Goal: Information Seeking & Learning: Learn about a topic

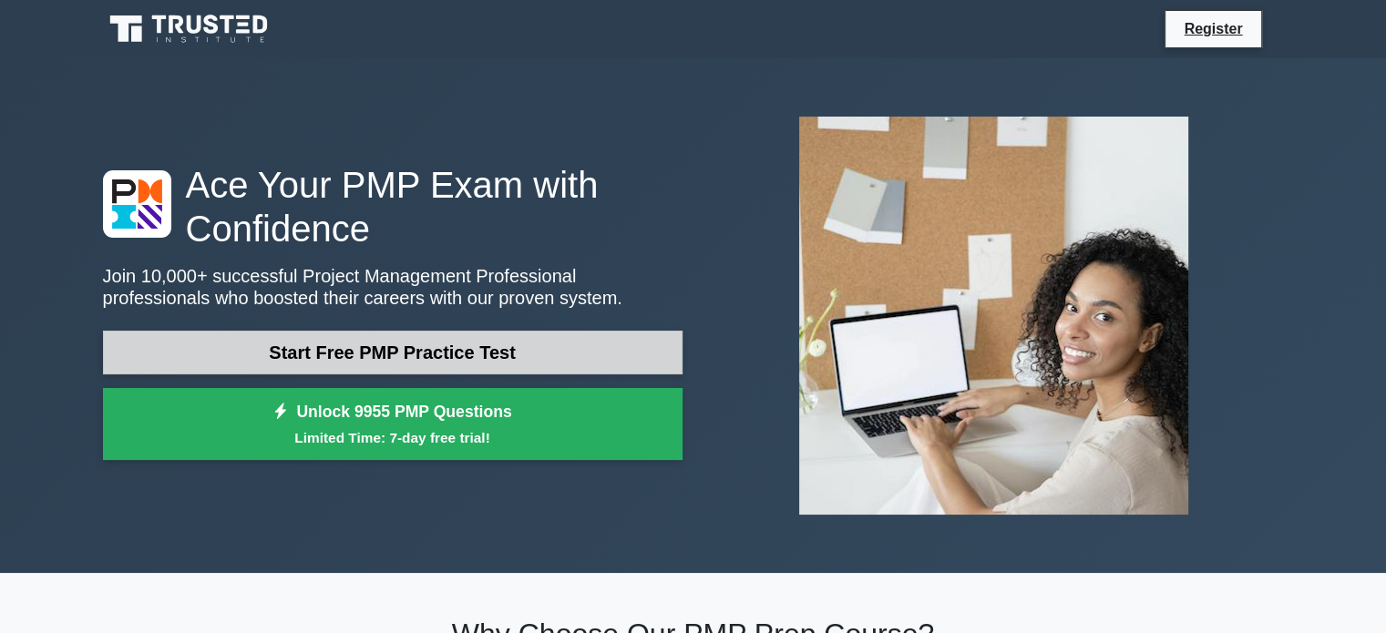
click at [387, 356] on link "Start Free PMP Practice Test" at bounding box center [392, 353] width 579 height 44
click at [357, 355] on link "Start Free PMP Practice Test" at bounding box center [392, 353] width 579 height 44
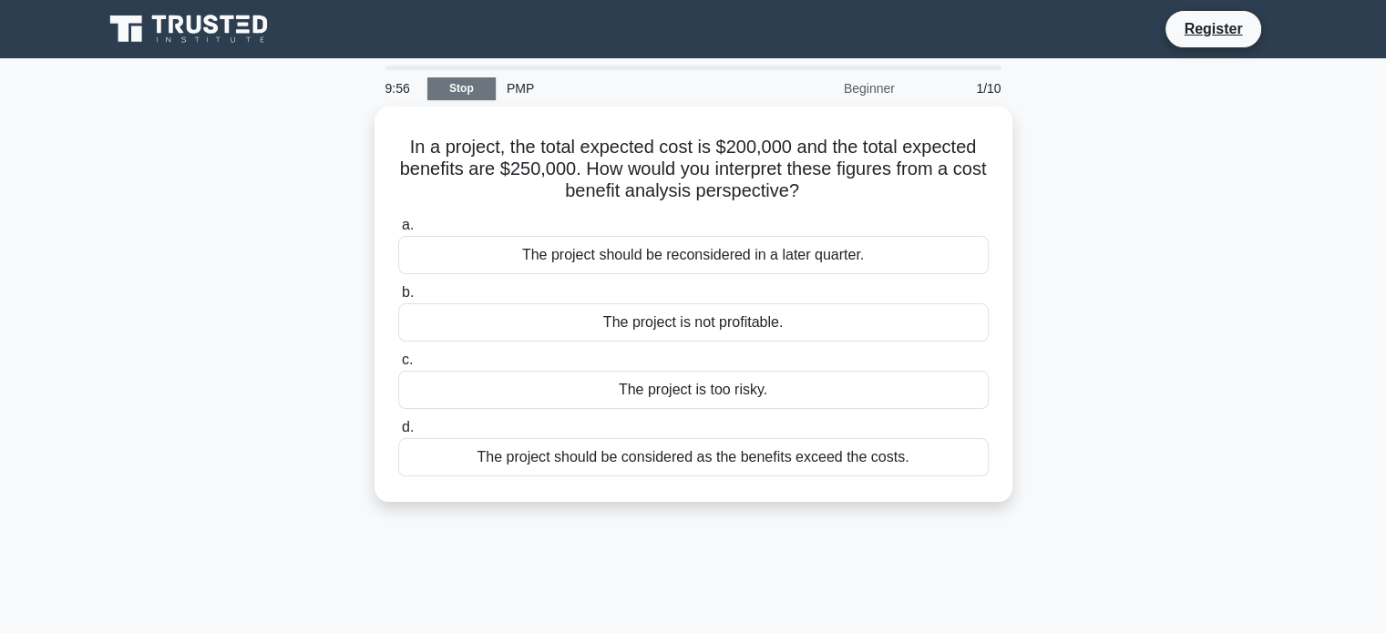
click at [457, 89] on link "Stop" at bounding box center [461, 88] width 68 height 23
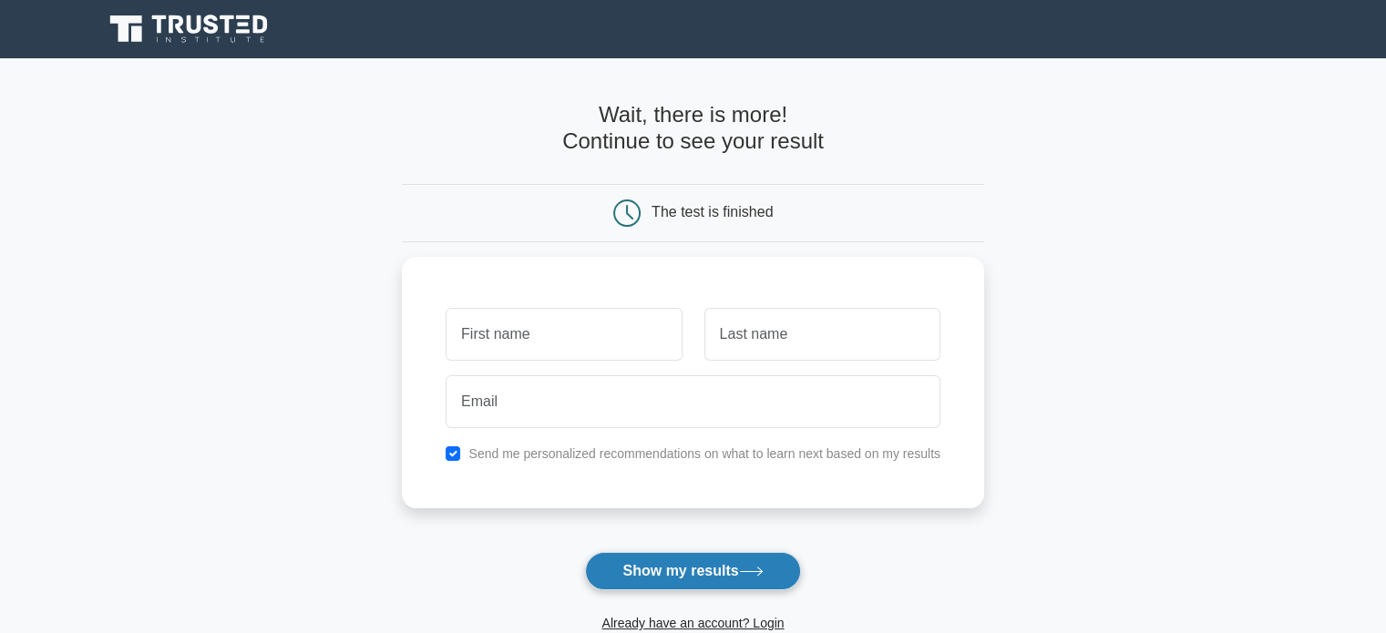
click at [649, 568] on button "Show my results" at bounding box center [692, 571] width 215 height 38
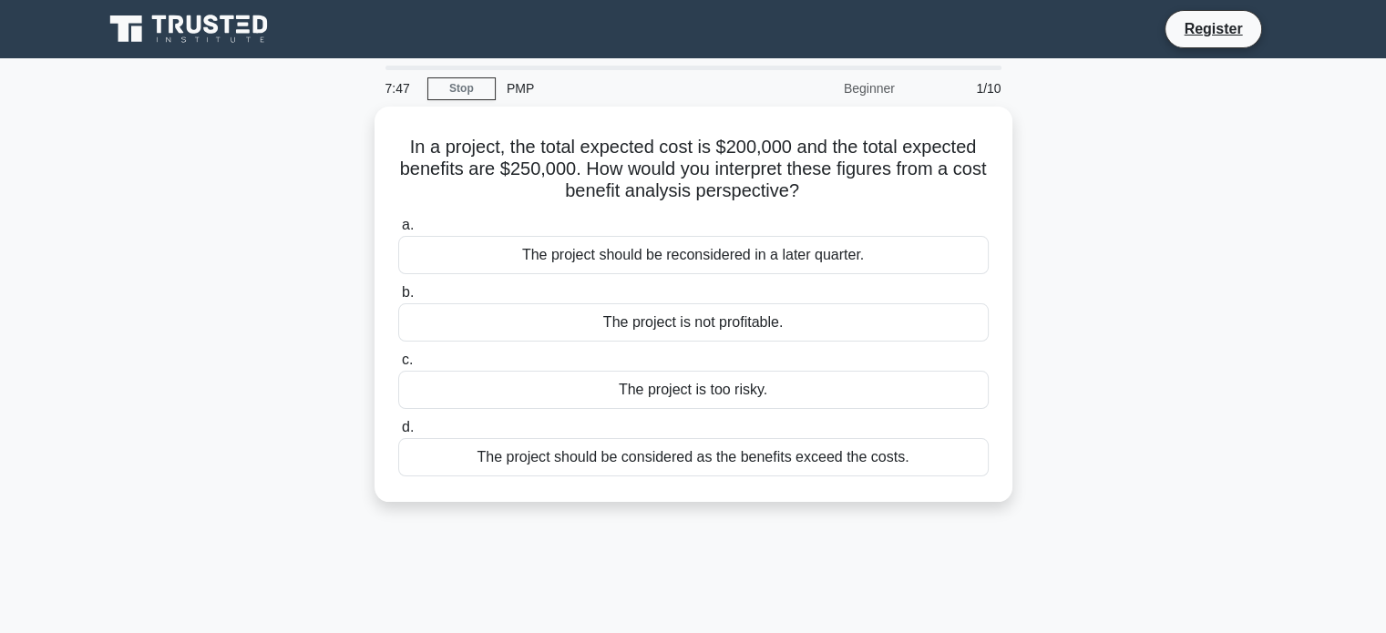
click at [1283, 342] on div "In a project, the total expected cost is $200,000 and the total expected benefi…" at bounding box center [693, 315] width 1203 height 417
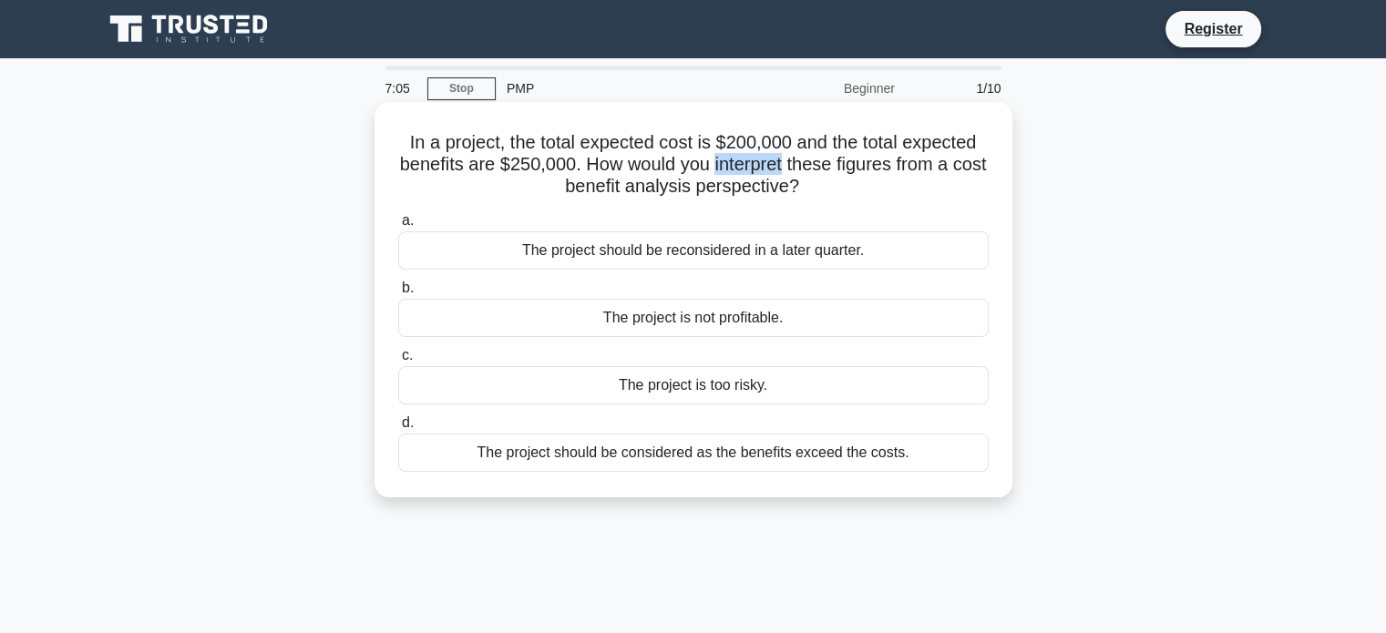
drag, startPoint x: 733, startPoint y: 166, endPoint x: 801, endPoint y: 167, distance: 68.3
click at [801, 164] on h5 "In a project, the total expected cost is $200,000 and the total expected benefi…" at bounding box center [693, 164] width 594 height 67
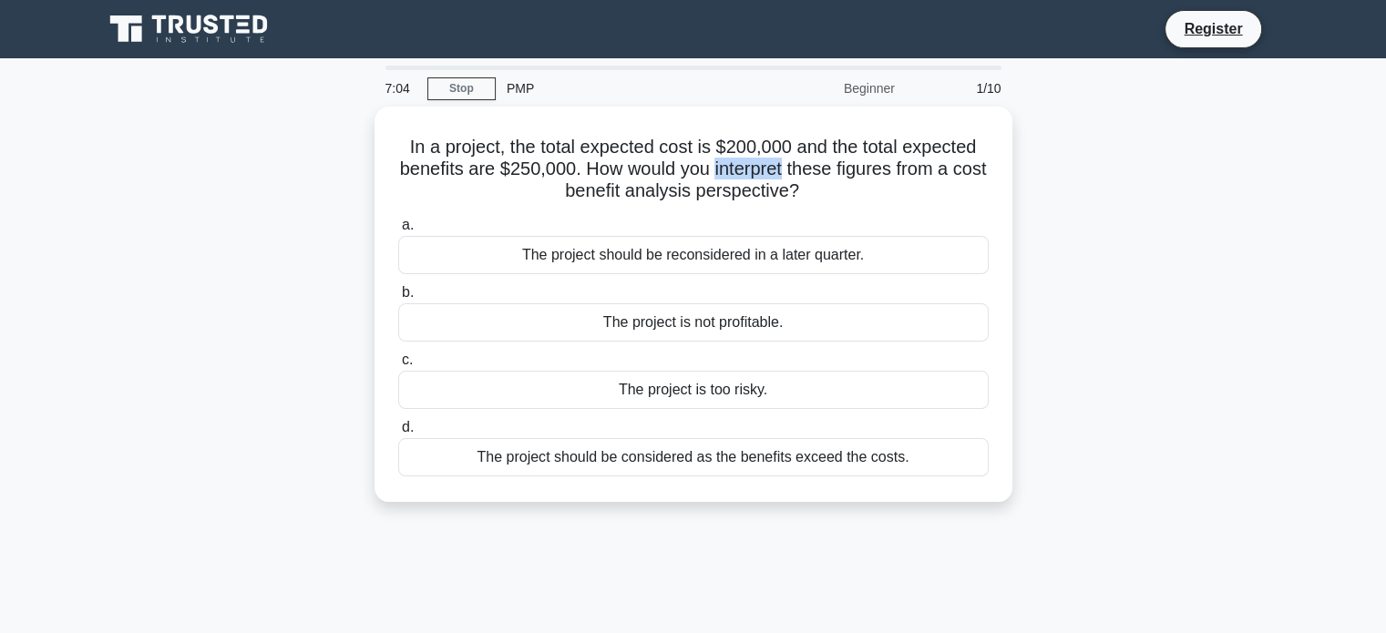
copy h5 "interpret"
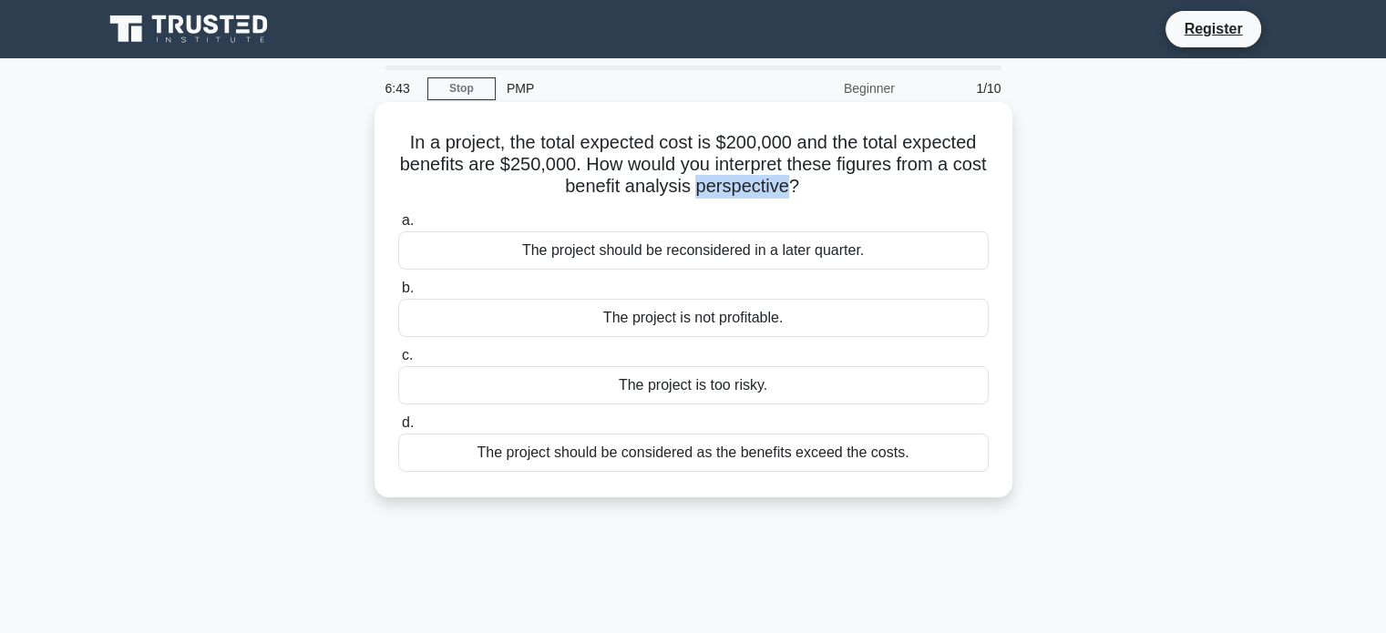
drag, startPoint x: 714, startPoint y: 191, endPoint x: 807, endPoint y: 189, distance: 93.0
click at [807, 189] on h5 "In a project, the total expected cost is $200,000 and the total expected benefi…" at bounding box center [693, 164] width 594 height 67
copy h5 "perspective"
click at [698, 458] on div "The project should be considered as the benefits exceed the costs." at bounding box center [693, 453] width 590 height 38
click at [398, 429] on input "d. The project should be considered as the benefits exceed the costs." at bounding box center [398, 423] width 0 height 12
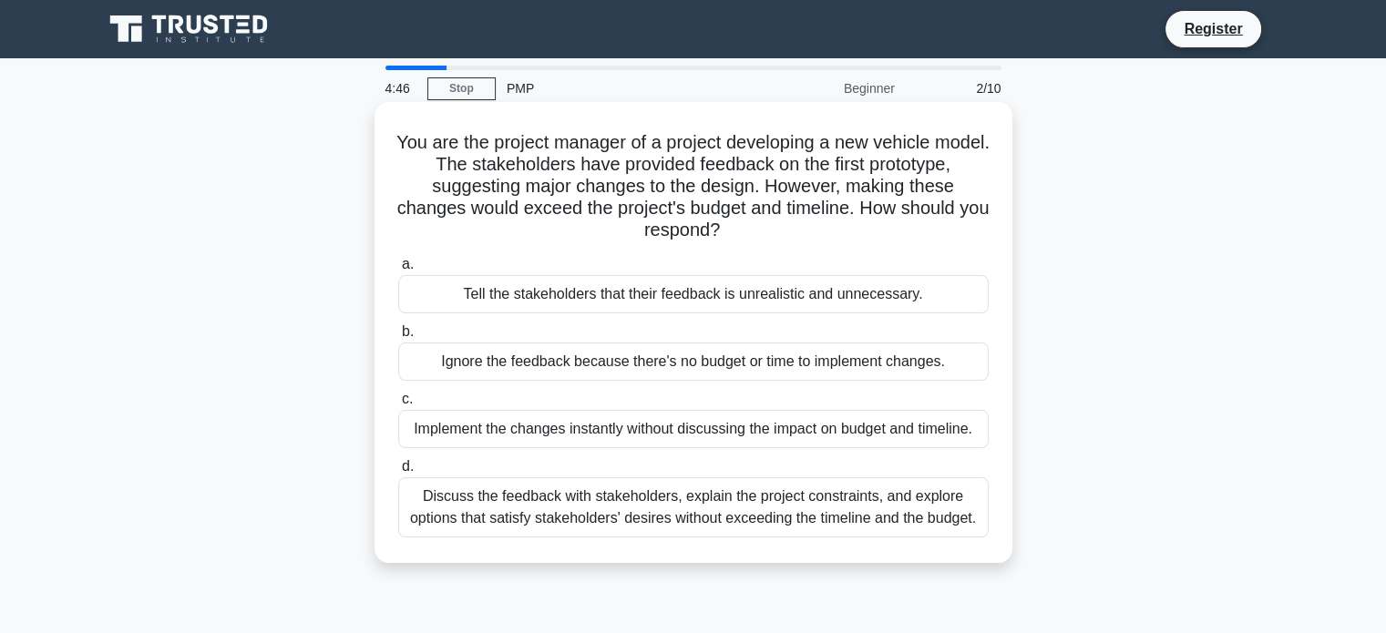
drag, startPoint x: 409, startPoint y: 430, endPoint x: 983, endPoint y: 433, distance: 574.0
click at [983, 433] on div "Implement the changes instantly without discussing the impact on budget and tim…" at bounding box center [693, 429] width 590 height 38
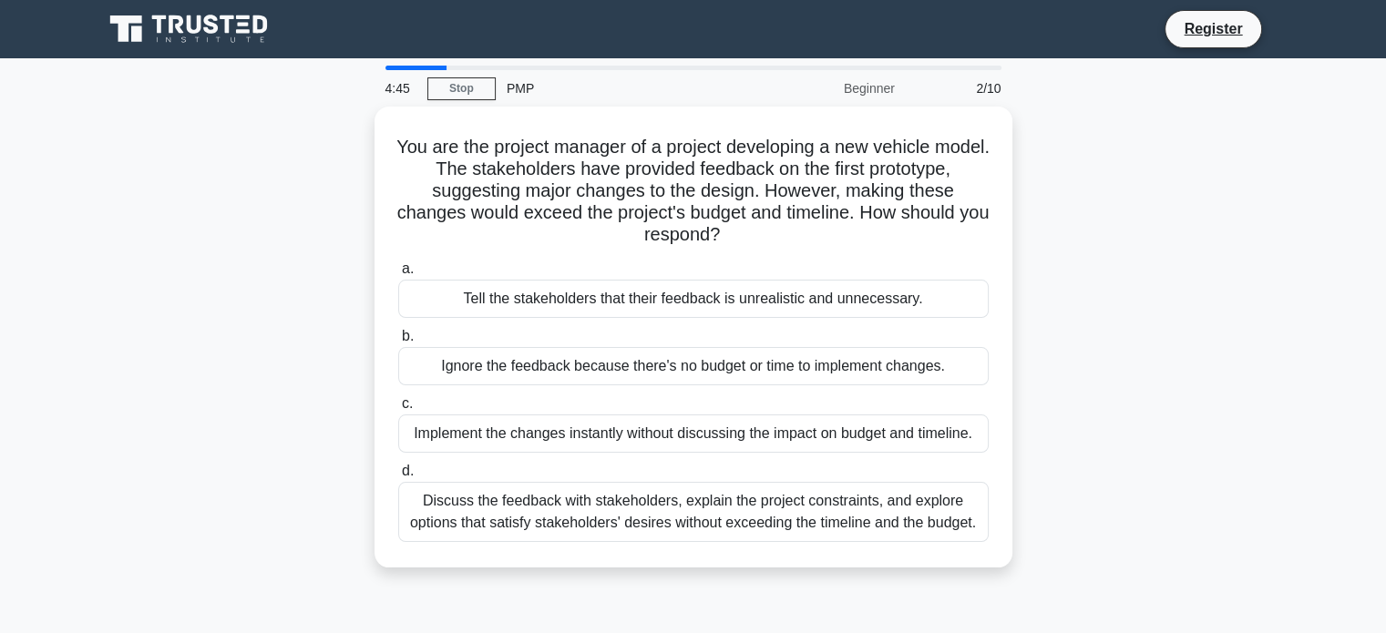
copy div "Implement the changes instantly without discussing the impact on budget and tim…"
click at [1110, 428] on div "You are the project manager of a project developing a new vehicle model. The st…" at bounding box center [693, 348] width 1203 height 483
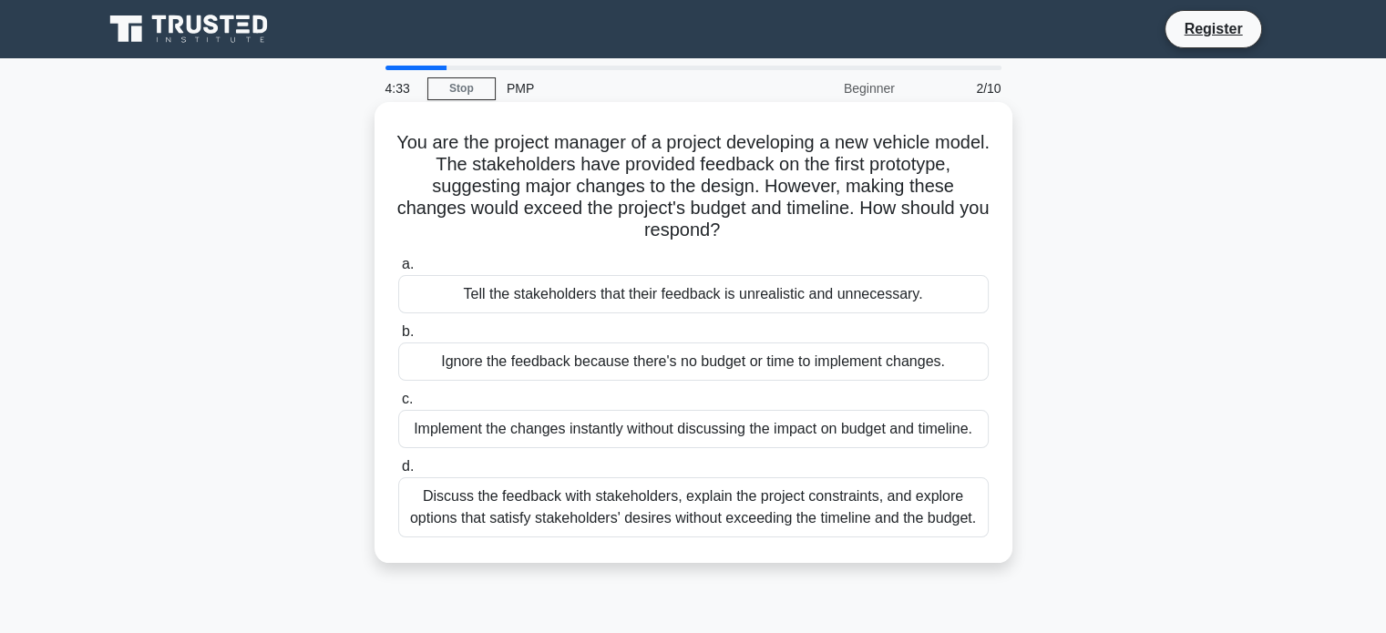
click at [618, 520] on div "Discuss the feedback with stakeholders, explain the project constraints, and ex…" at bounding box center [693, 507] width 590 height 60
click at [398, 473] on input "d. Discuss the feedback with stakeholders, explain the project constraints, and…" at bounding box center [398, 467] width 0 height 12
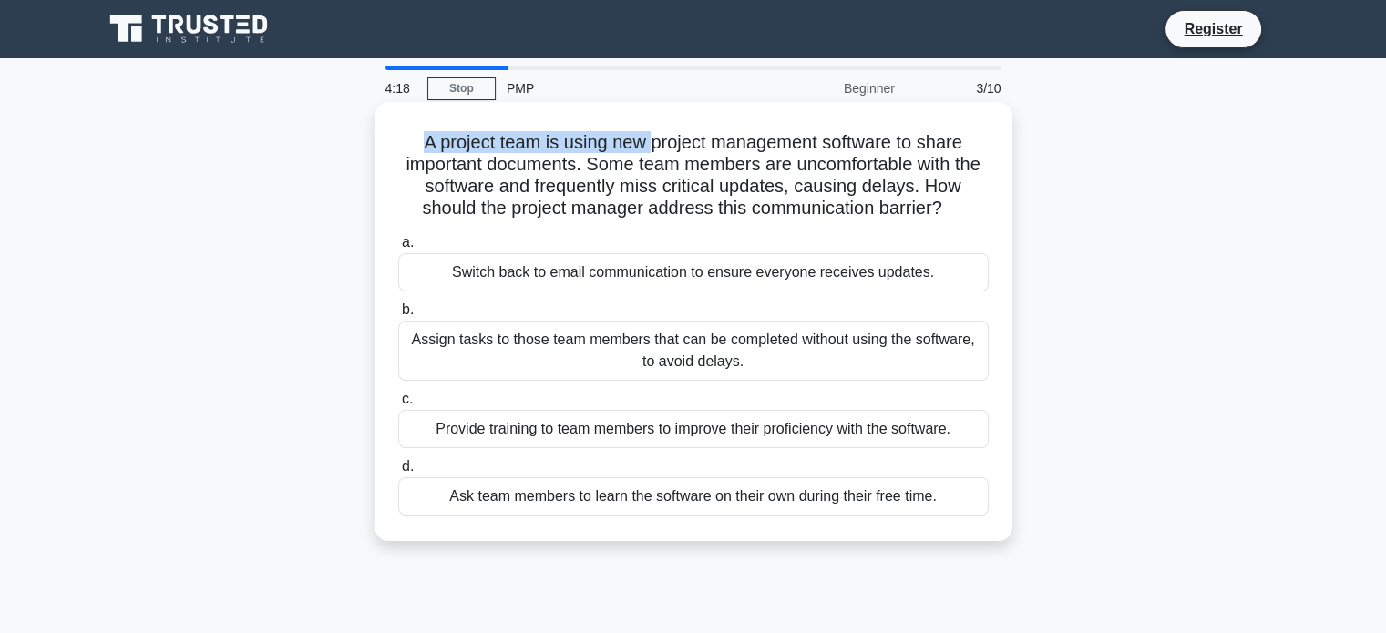
drag, startPoint x: 421, startPoint y: 140, endPoint x: 652, endPoint y: 144, distance: 231.4
click at [652, 144] on h5 "A project team is using new project management software to share important docu…" at bounding box center [693, 175] width 594 height 89
click at [757, 187] on h5 "A project team is using new project management software to share important docu…" at bounding box center [693, 175] width 594 height 89
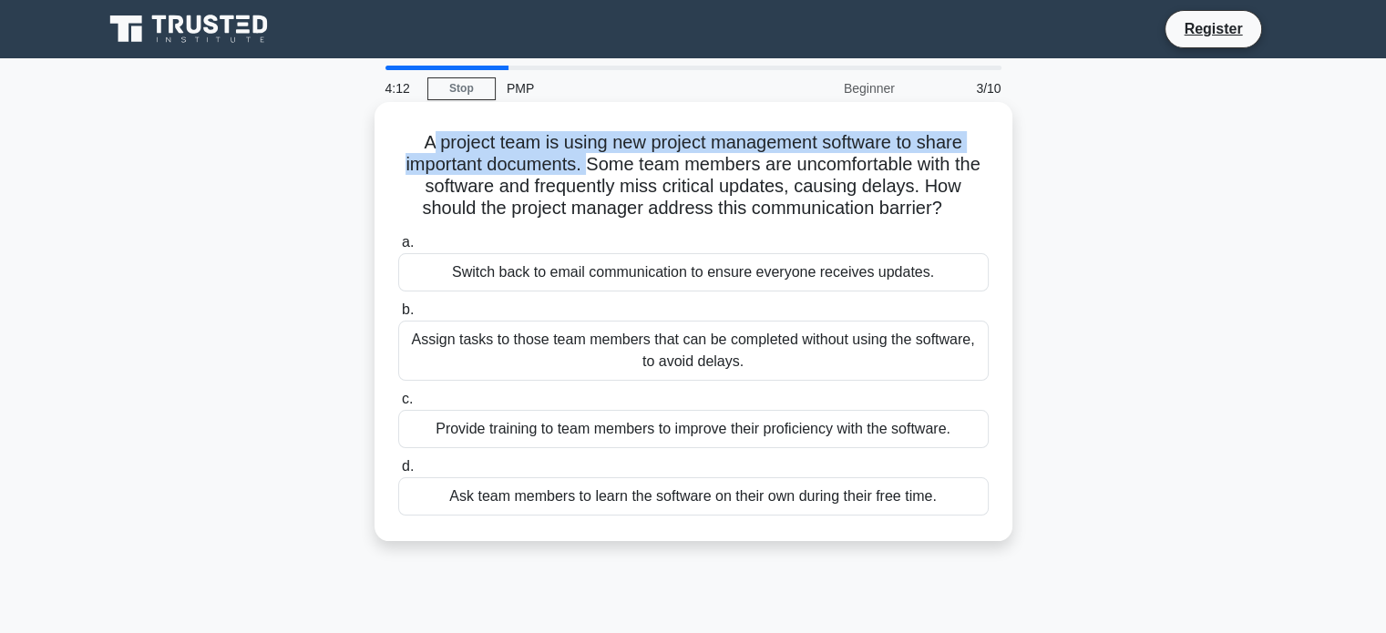
drag, startPoint x: 424, startPoint y: 147, endPoint x: 599, endPoint y: 169, distance: 177.2
click at [599, 169] on h5 "A project team is using new project management software to share important docu…" at bounding box center [693, 175] width 594 height 89
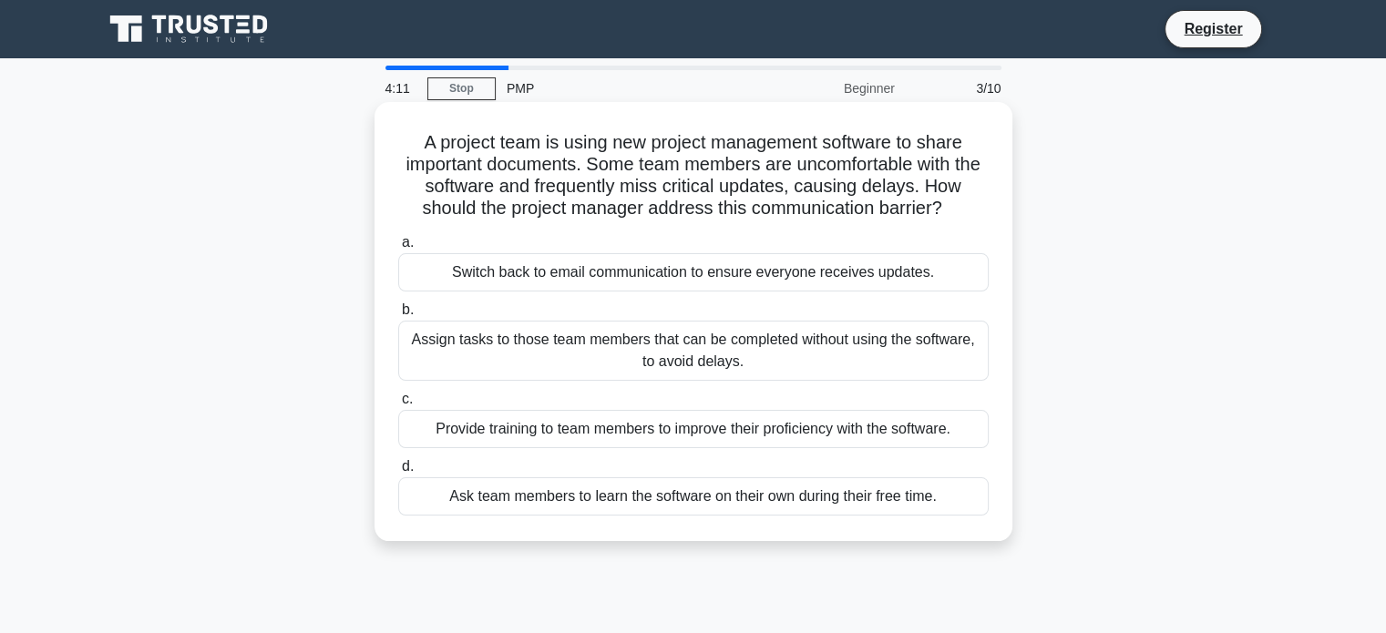
click at [514, 207] on h5 "A project team is using new project management software to share important docu…" at bounding box center [693, 175] width 594 height 89
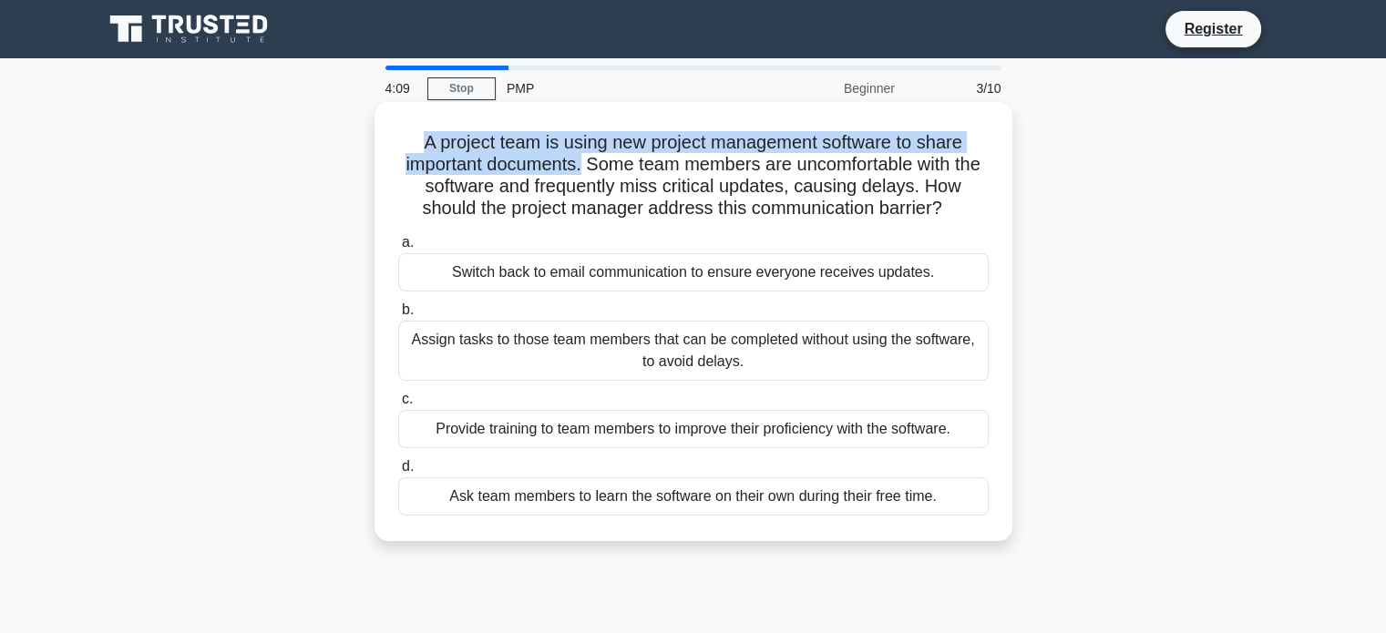
drag, startPoint x: 418, startPoint y: 143, endPoint x: 597, endPoint y: 163, distance: 179.7
click at [597, 163] on h5 "A project team is using new project management software to share important docu…" at bounding box center [693, 175] width 594 height 89
click at [558, 175] on h5 "A project team is using new project management software to share important docu…" at bounding box center [693, 175] width 594 height 89
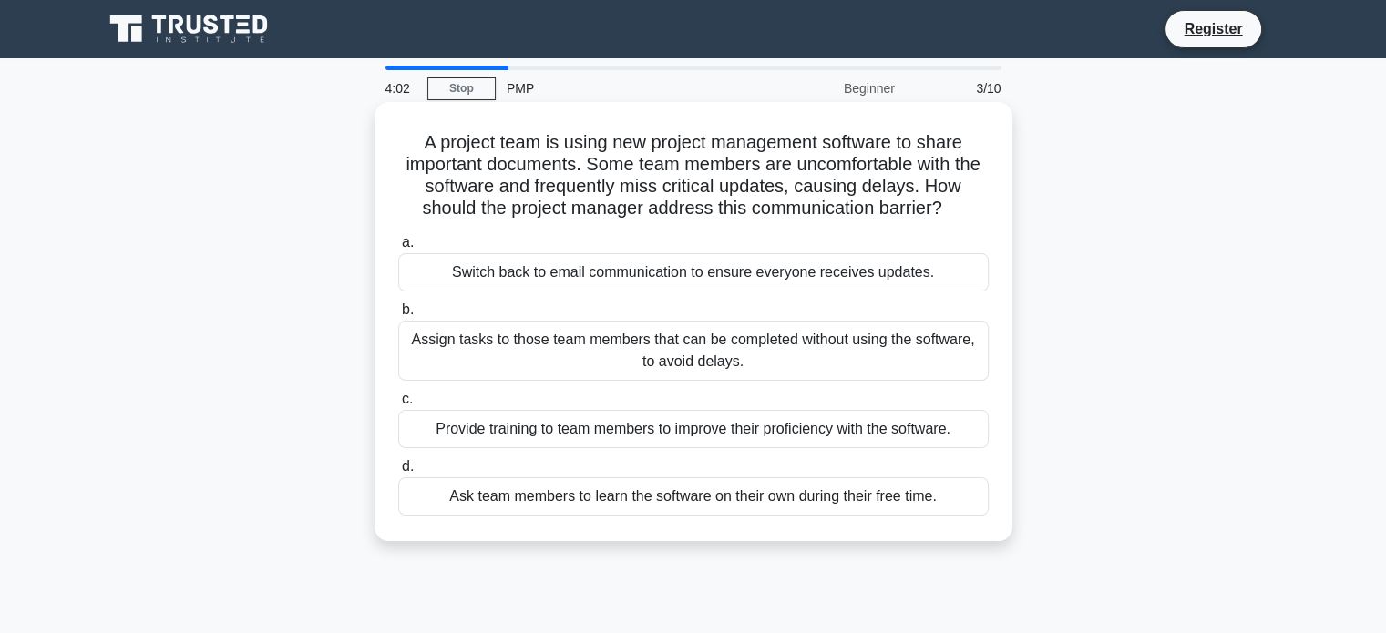
drag, startPoint x: 412, startPoint y: 144, endPoint x: 951, endPoint y: 205, distance: 542.8
click at [951, 205] on h5 "A project team is using new project management software to share important docu…" at bounding box center [693, 175] width 594 height 89
click at [955, 216] on icon ".spinner_0XTQ{transform-origin:center;animation:spinner_y6GP .75s linear infini…" at bounding box center [953, 210] width 22 height 22
drag, startPoint x: 961, startPoint y: 211, endPoint x: 420, endPoint y: 149, distance: 544.7
click at [414, 143] on h5 "A project team is using new project management software to share important docu…" at bounding box center [693, 175] width 594 height 89
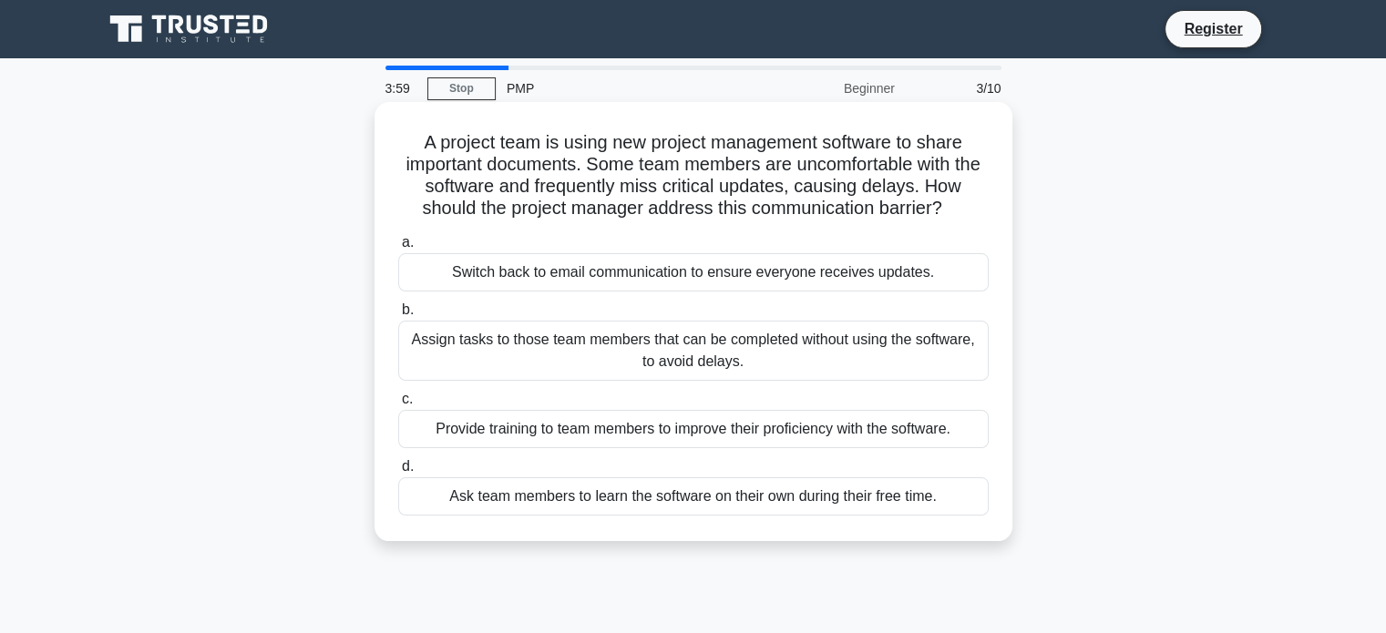
click at [430, 153] on h5 "A project team is using new project management software to share important docu…" at bounding box center [693, 175] width 594 height 89
click at [674, 432] on div "Provide training to team members to improve their proficiency with the software." at bounding box center [693, 429] width 590 height 38
click at [398, 405] on input "c. Provide training to team members to improve their proficiency with the softw…" at bounding box center [398, 400] width 0 height 12
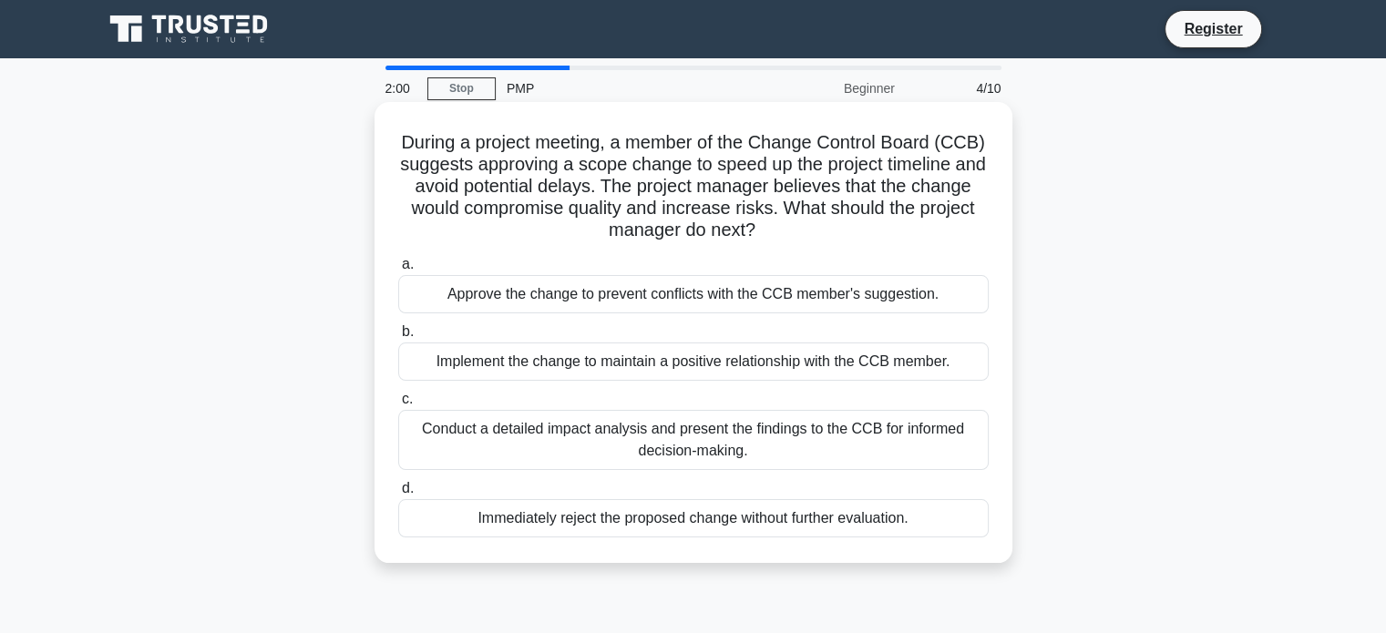
click at [699, 433] on div "Conduct a detailed impact analysis and present the findings to the CCB for info…" at bounding box center [693, 440] width 590 height 60
click at [398, 405] on input "c. Conduct a detailed impact analysis and present the findings to the CCB for i…" at bounding box center [398, 400] width 0 height 12
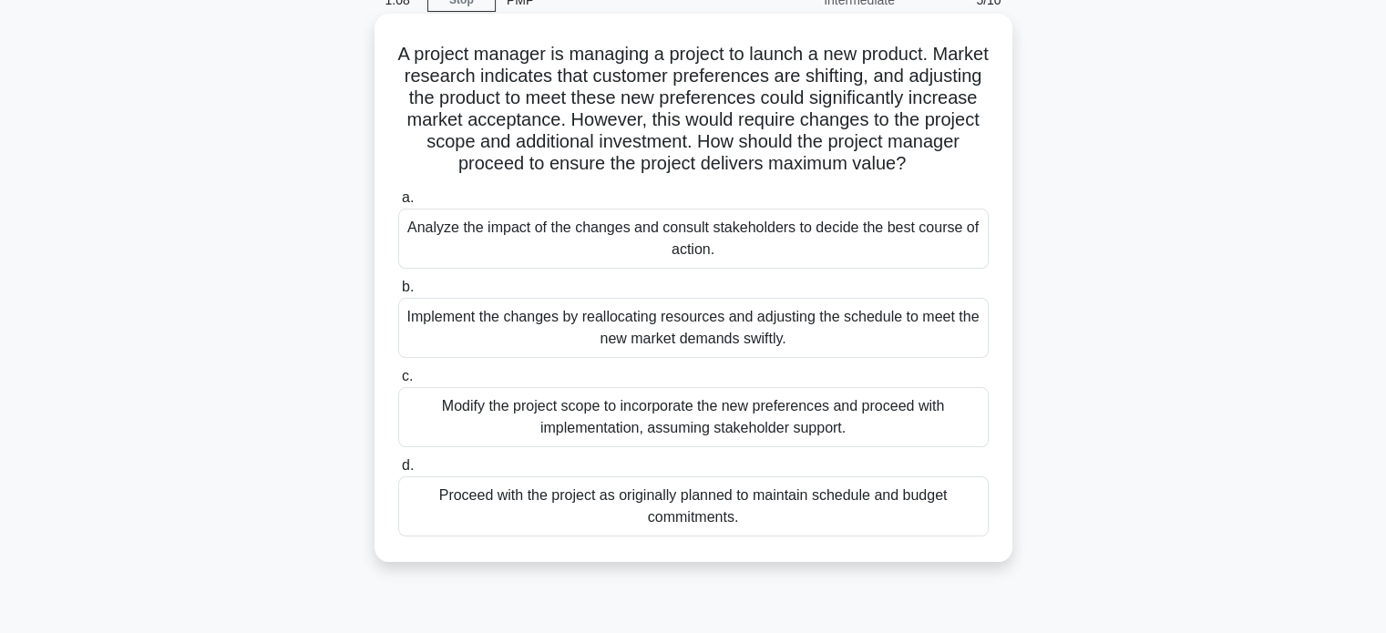
scroll to position [91, 0]
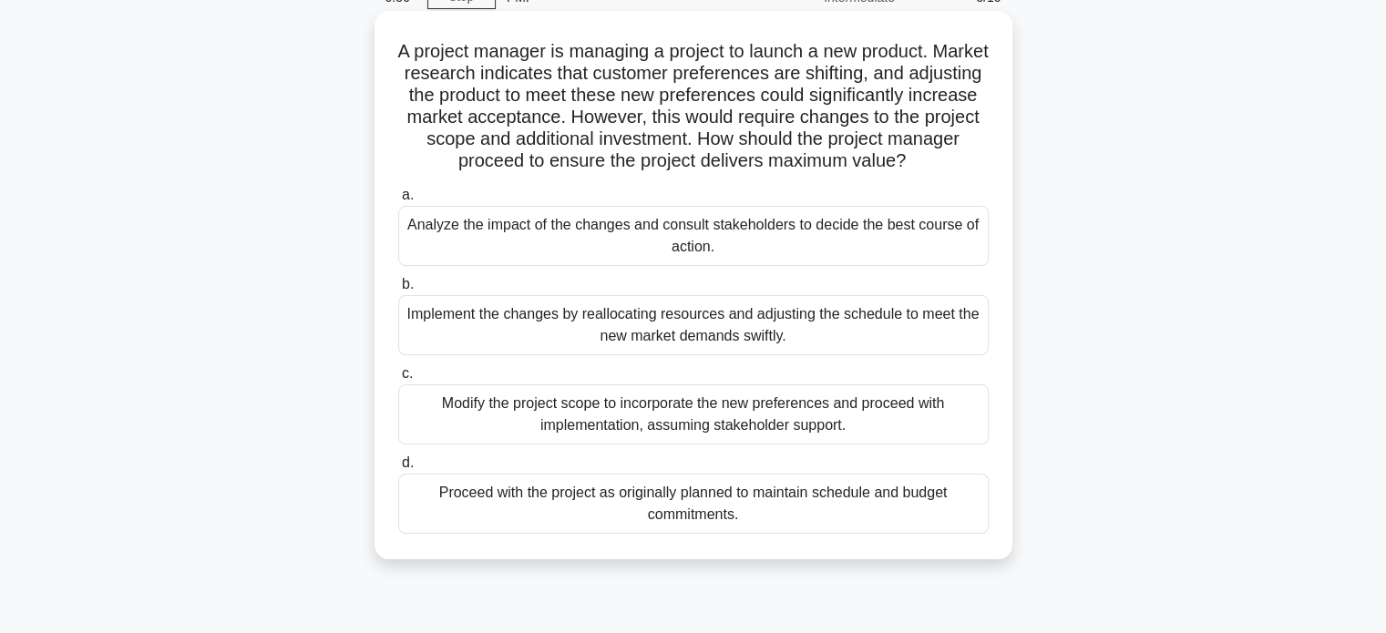
click at [631, 240] on div "Analyze the impact of the changes and consult stakeholders to decide the best c…" at bounding box center [693, 236] width 590 height 60
click at [398, 201] on input "a. Analyze the impact of the changes and consult stakeholders to decide the bes…" at bounding box center [398, 196] width 0 height 12
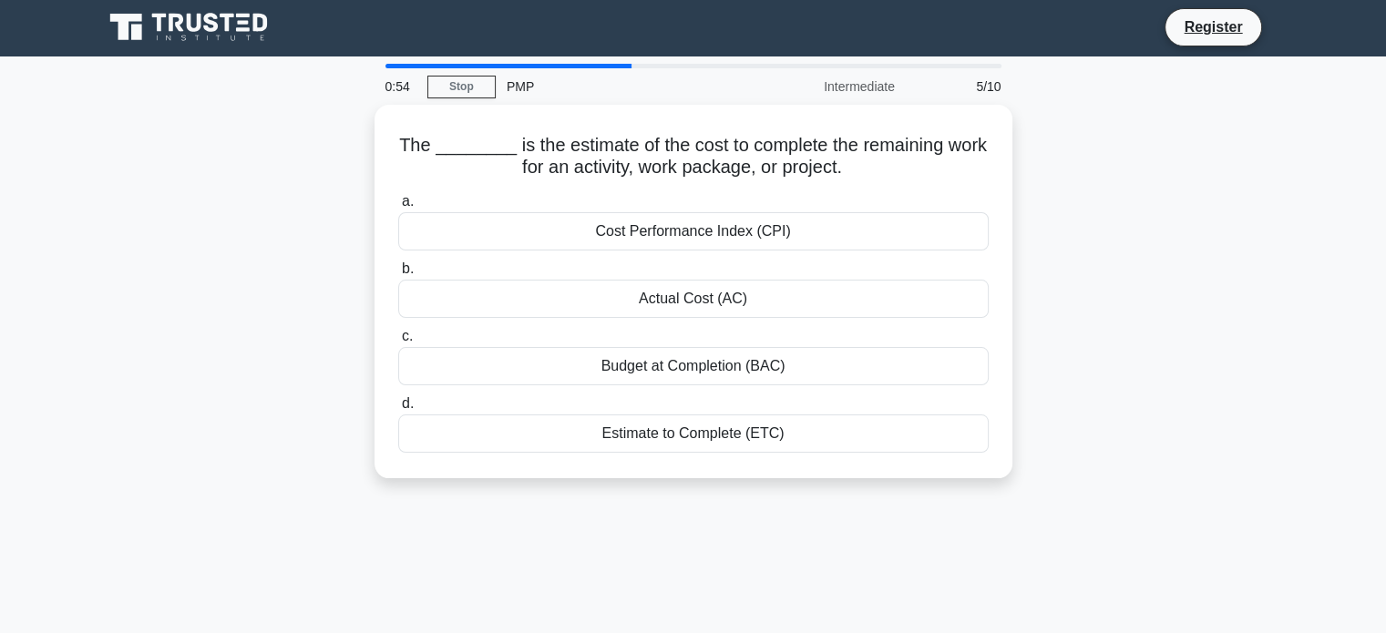
scroll to position [0, 0]
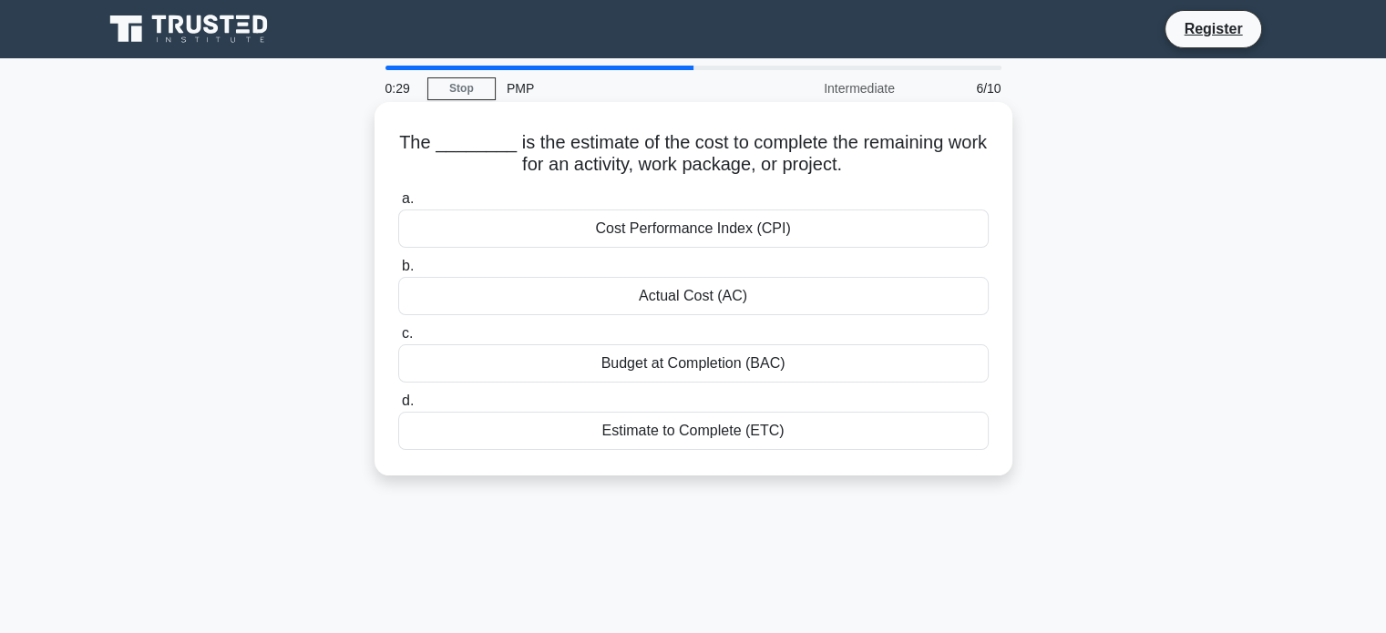
click at [703, 233] on div "Cost Performance Index (CPI)" at bounding box center [693, 229] width 590 height 38
click at [398, 205] on input "a. Cost Performance Index (CPI)" at bounding box center [398, 199] width 0 height 12
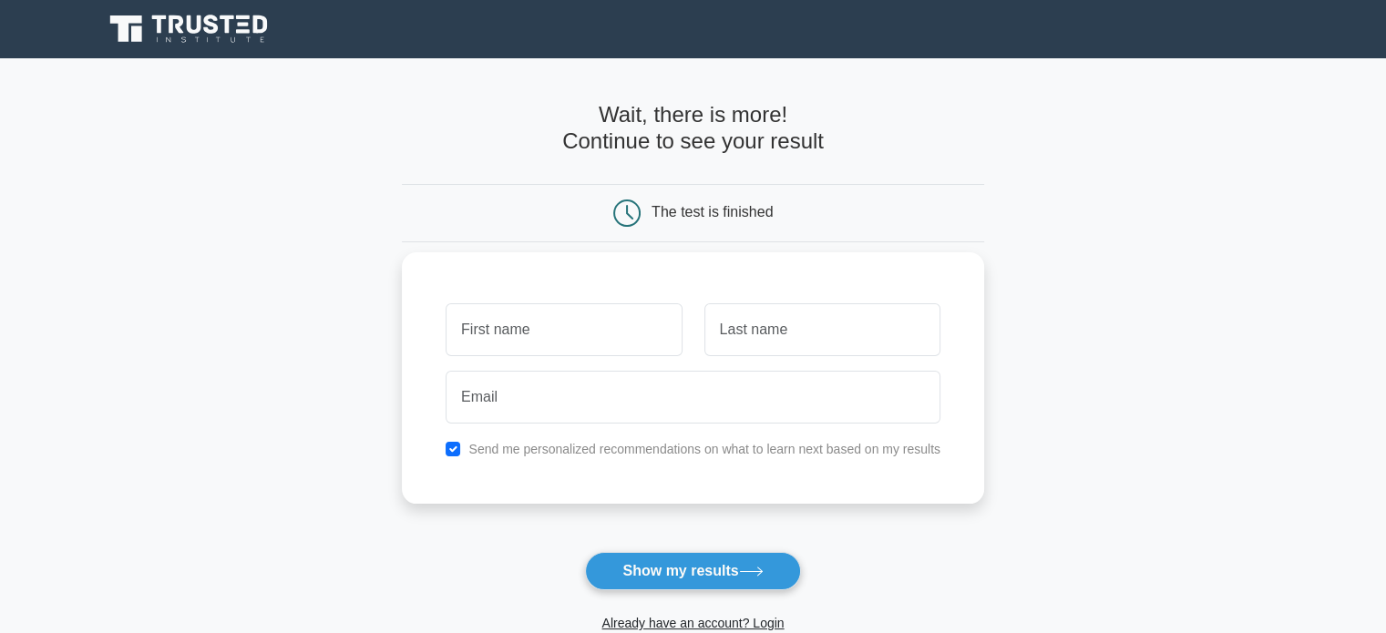
click at [547, 327] on input "text" at bounding box center [564, 329] width 236 height 53
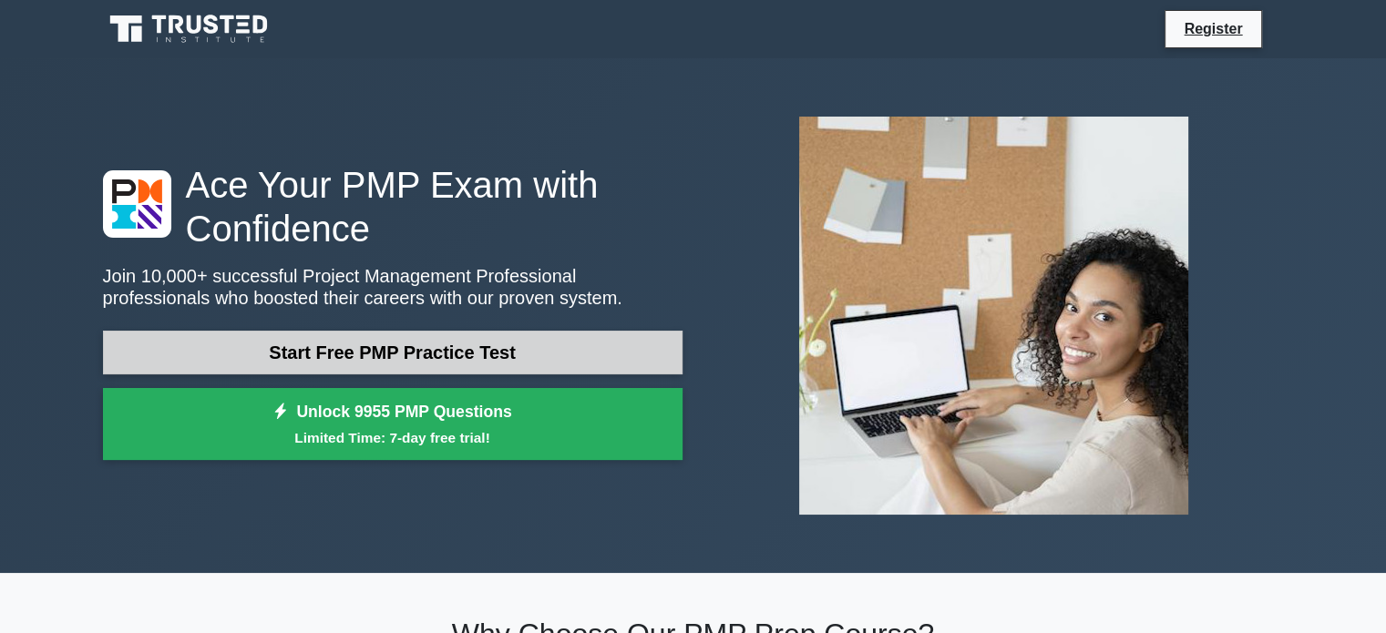
click at [409, 357] on link "Start Free PMP Practice Test" at bounding box center [392, 353] width 579 height 44
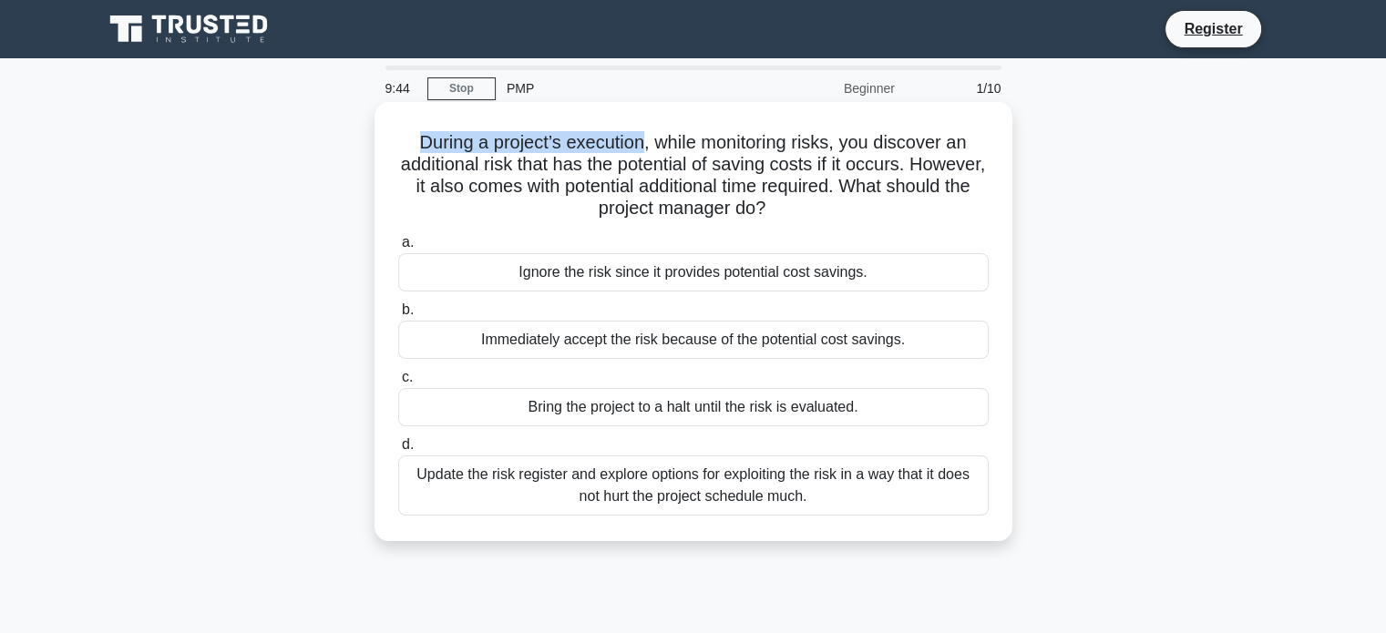
drag, startPoint x: 415, startPoint y: 145, endPoint x: 651, endPoint y: 149, distance: 235.1
click at [641, 147] on h5 "During a project’s execution, while monitoring risks, you discover an additiona…" at bounding box center [693, 175] width 594 height 89
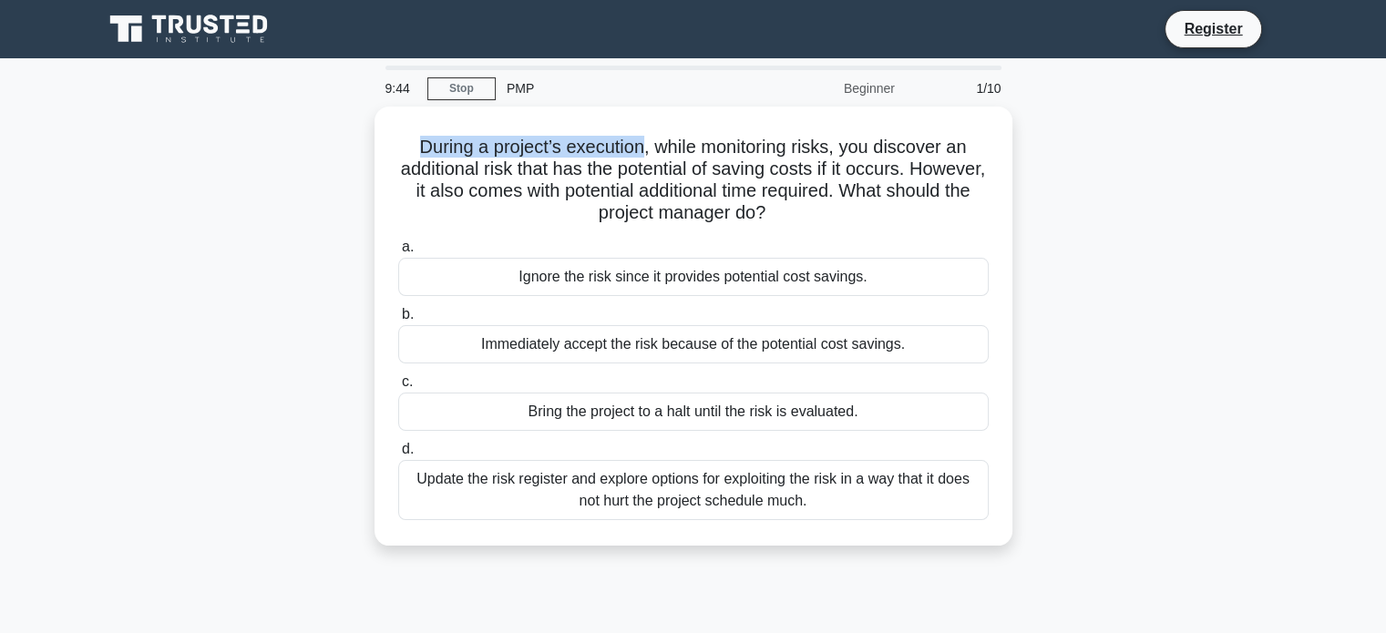
copy h5 "During a project’s execution"
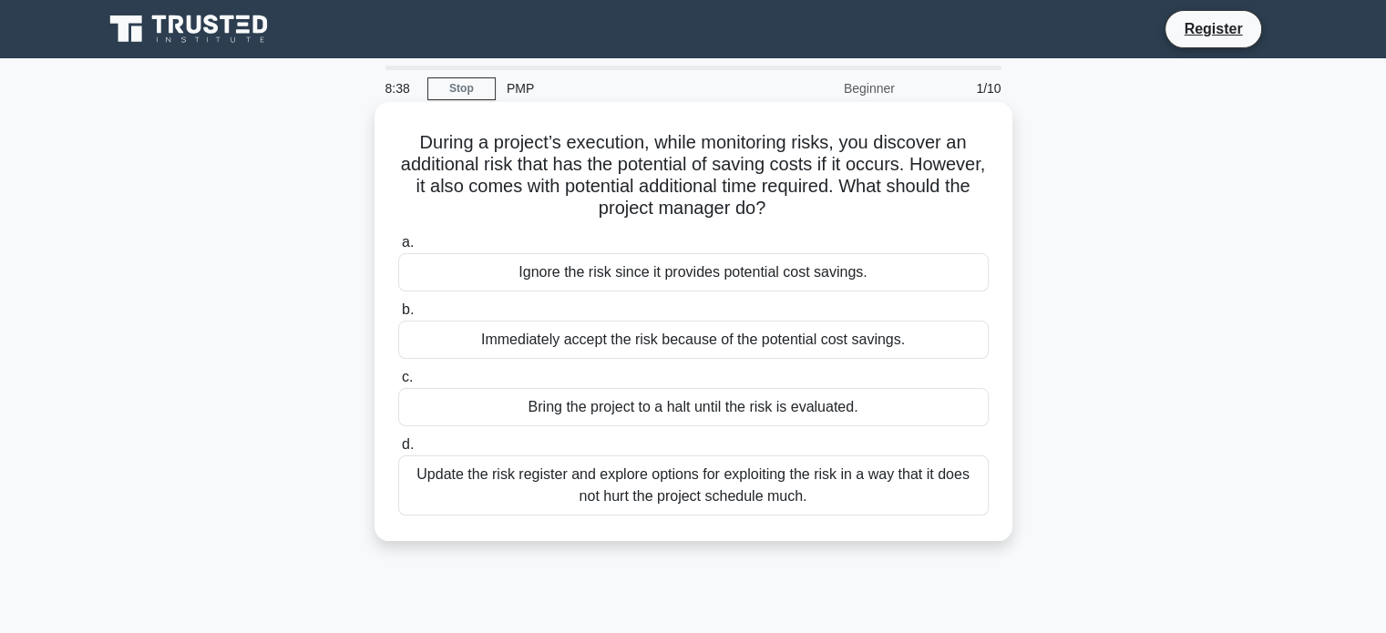
click at [662, 495] on div "Update the risk register and explore options for exploiting the risk in a way t…" at bounding box center [693, 486] width 590 height 60
click at [398, 451] on input "d. Update the risk register and explore options for exploiting the risk in a wa…" at bounding box center [398, 445] width 0 height 12
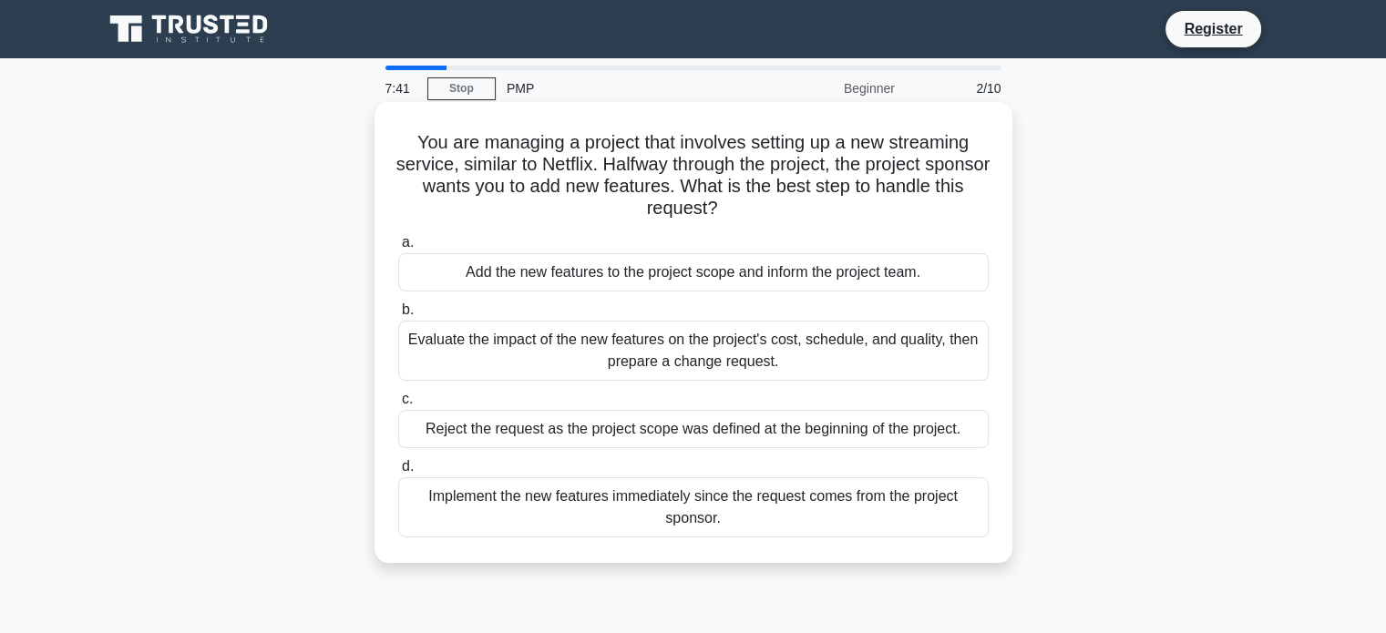
click at [769, 356] on div "Evaluate the impact of the new features on the project's cost, schedule, and qu…" at bounding box center [693, 351] width 590 height 60
click at [398, 316] on input "b. Evaluate the impact of the new features on the project's cost, schedule, and…" at bounding box center [398, 310] width 0 height 12
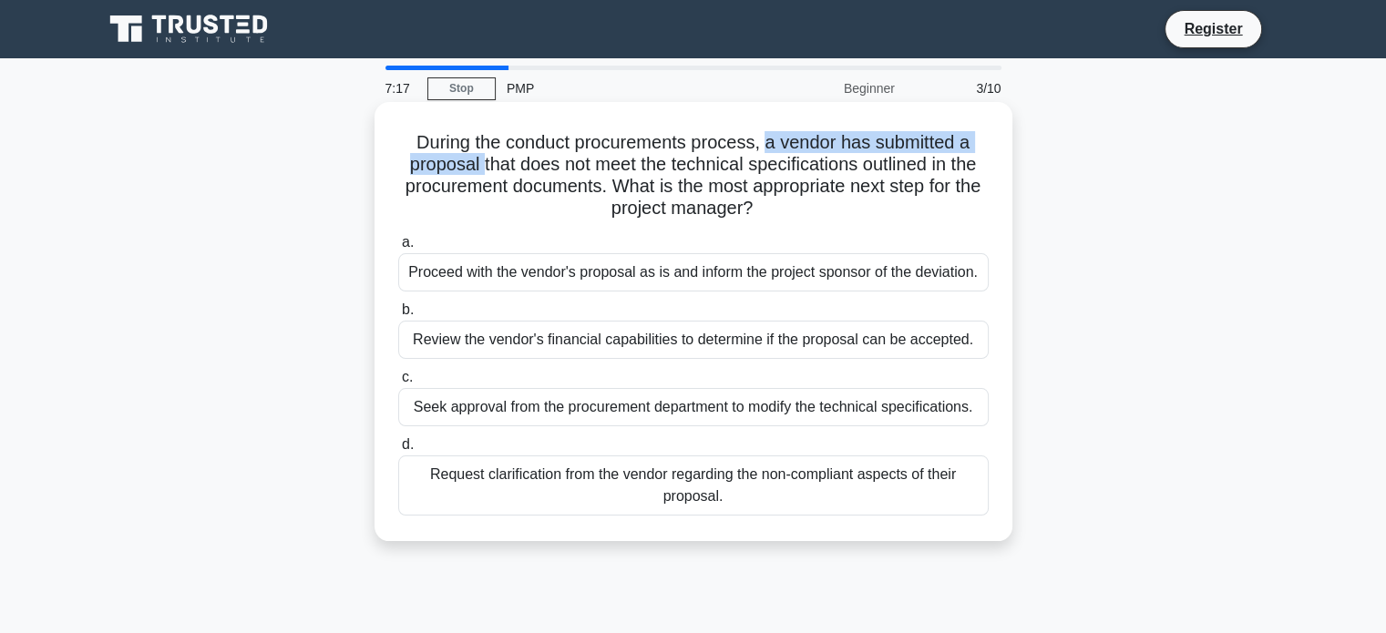
drag, startPoint x: 768, startPoint y: 143, endPoint x: 474, endPoint y: 167, distance: 295.2
click at [474, 167] on h5 "During the conduct procurements process, a vendor has submitted a proposal that…" at bounding box center [693, 175] width 594 height 89
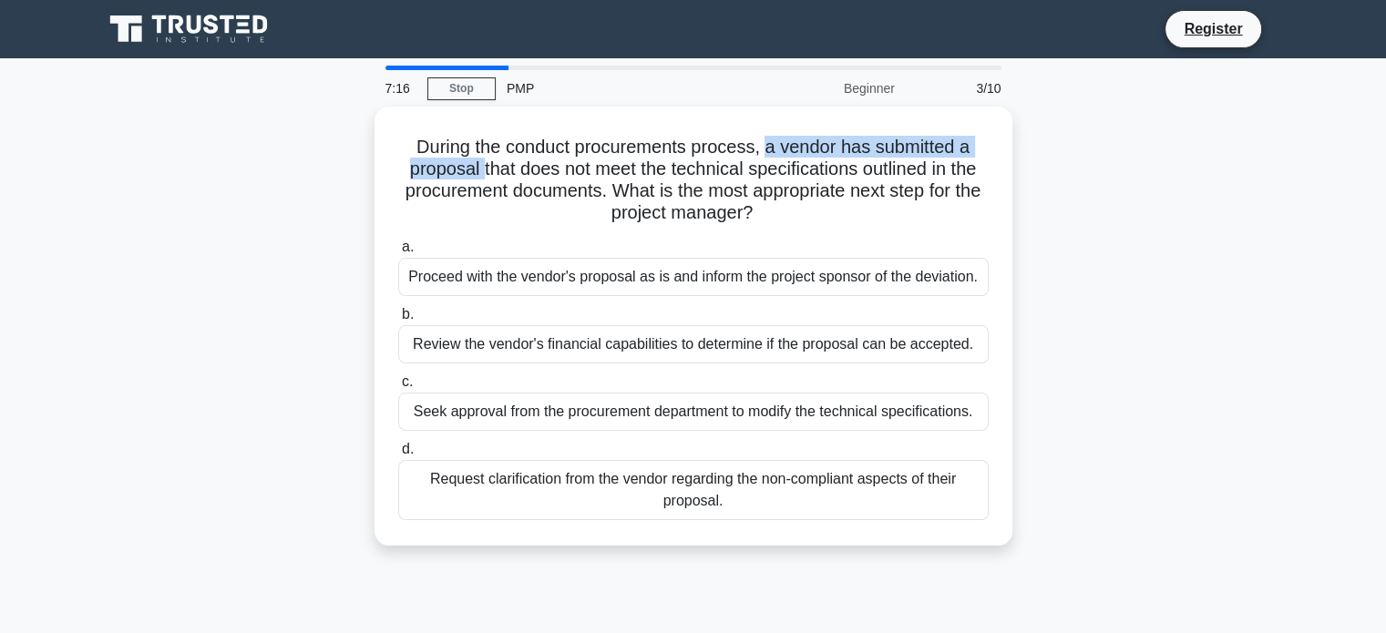
copy h5 "a vendor has submitted a proposal"
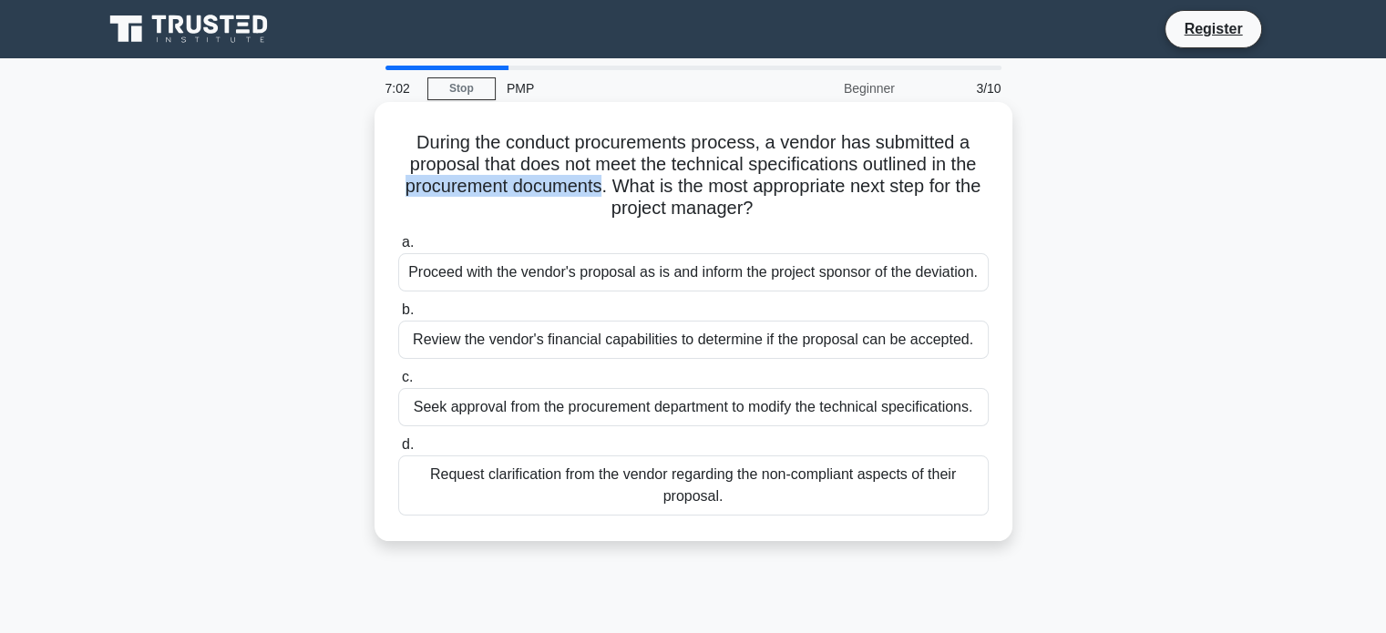
drag, startPoint x: 412, startPoint y: 193, endPoint x: 612, endPoint y: 197, distance: 200.5
click at [612, 197] on h5 "During the conduct procurements process, a vendor has submitted a proposal that…" at bounding box center [693, 175] width 594 height 89
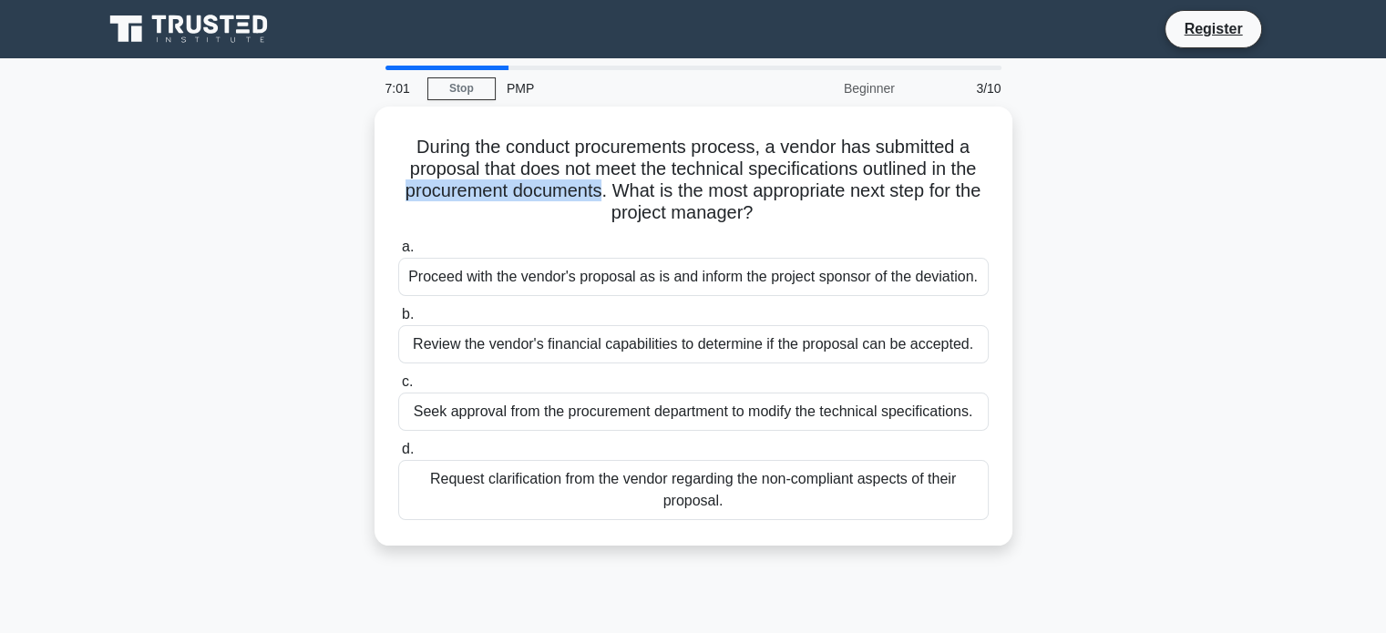
copy h5 "procurement documents"
click at [1119, 268] on div "During the conduct procurements process, a vendor has submitted a proposal that…" at bounding box center [693, 337] width 1203 height 461
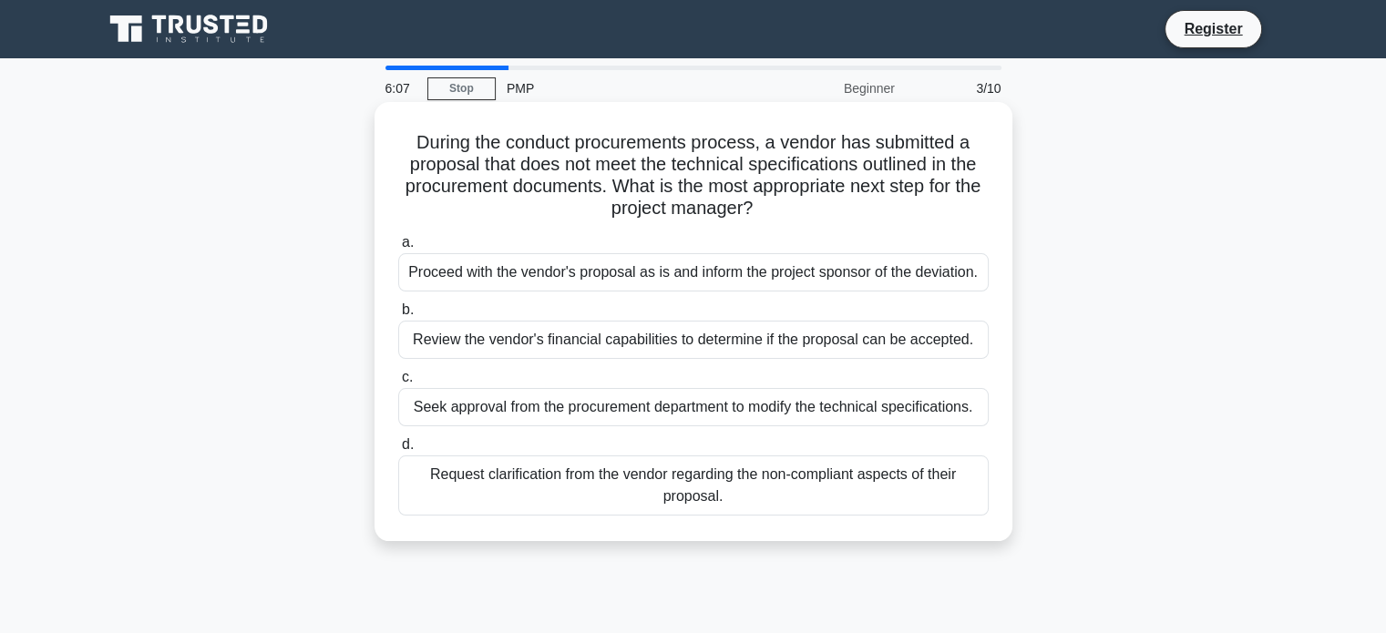
click at [706, 413] on div "Seek approval from the procurement department to modify the technical specifica…" at bounding box center [693, 407] width 590 height 38
click at [398, 384] on input "c. Seek approval from the procurement department to modify the technical specif…" at bounding box center [398, 378] width 0 height 12
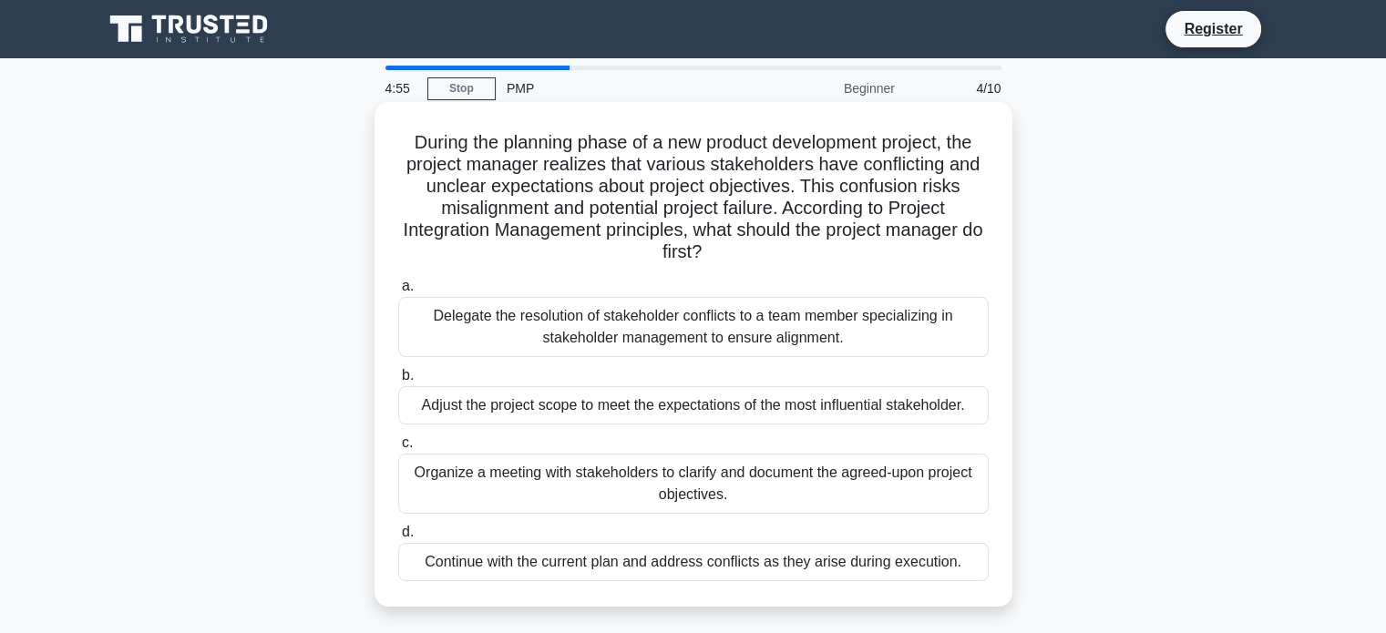
click at [699, 484] on div "Organize a meeting with stakeholders to clarify and document the agreed-upon pr…" at bounding box center [693, 484] width 590 height 60
click at [398, 449] on input "c. Organize a meeting with stakeholders to clarify and document the agreed-upon…" at bounding box center [398, 443] width 0 height 12
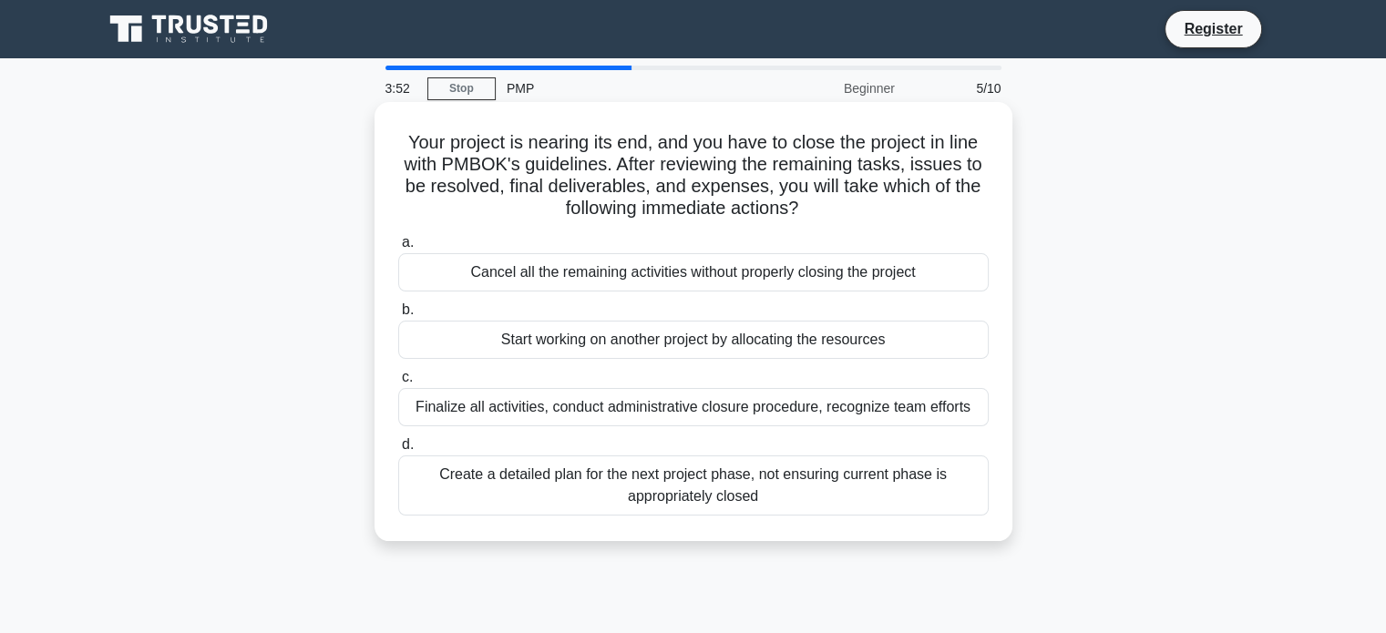
click at [690, 411] on div "Finalize all activities, conduct administrative closure procedure, recognize te…" at bounding box center [693, 407] width 590 height 38
click at [398, 384] on input "c. Finalize all activities, conduct administrative closure procedure, recognize…" at bounding box center [398, 378] width 0 height 12
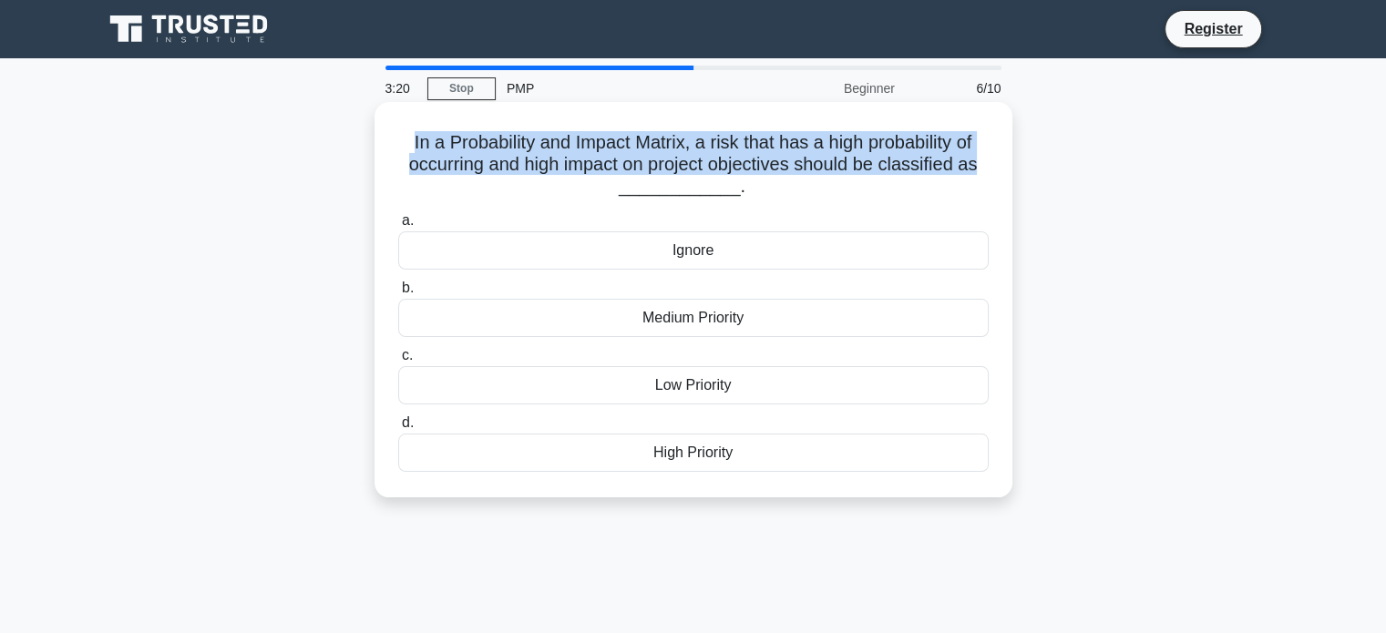
drag, startPoint x: 404, startPoint y: 146, endPoint x: 990, endPoint y: 167, distance: 587.1
click at [990, 167] on div "In a Probability and Impact Matrix, a risk that has a high probability of occur…" at bounding box center [693, 299] width 623 height 381
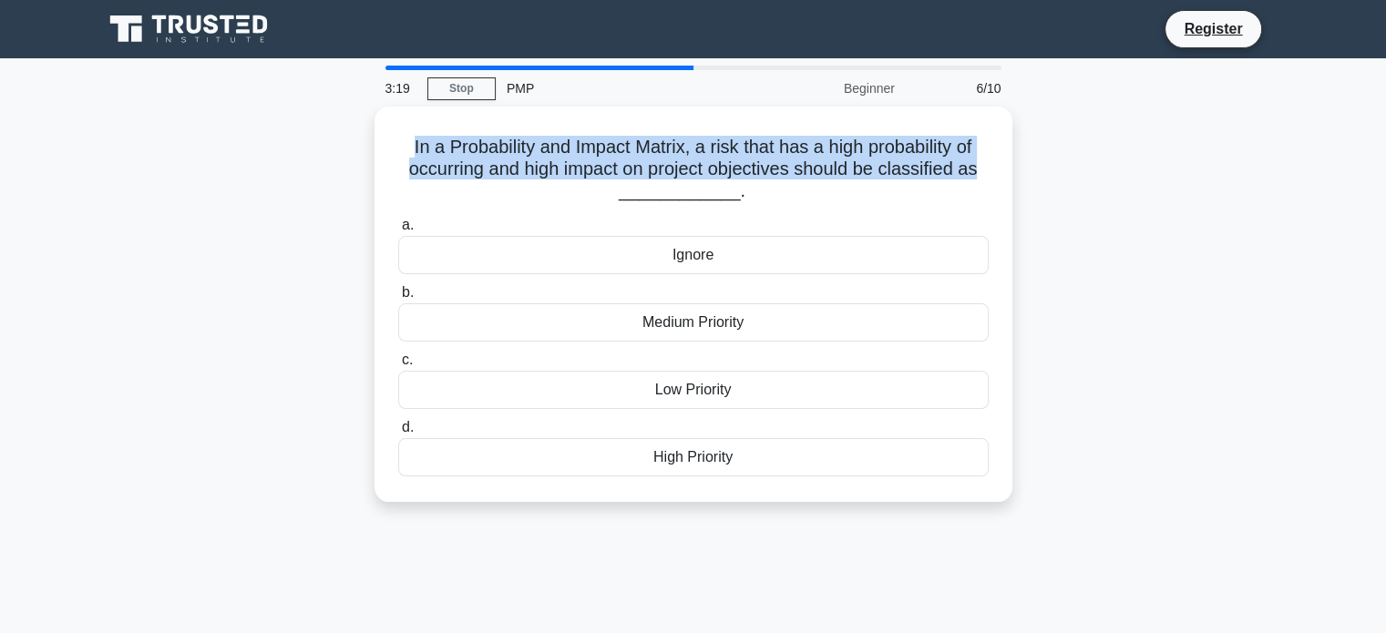
copy h5 "In a Probability and Impact Matrix, a risk that has a high probability of occur…"
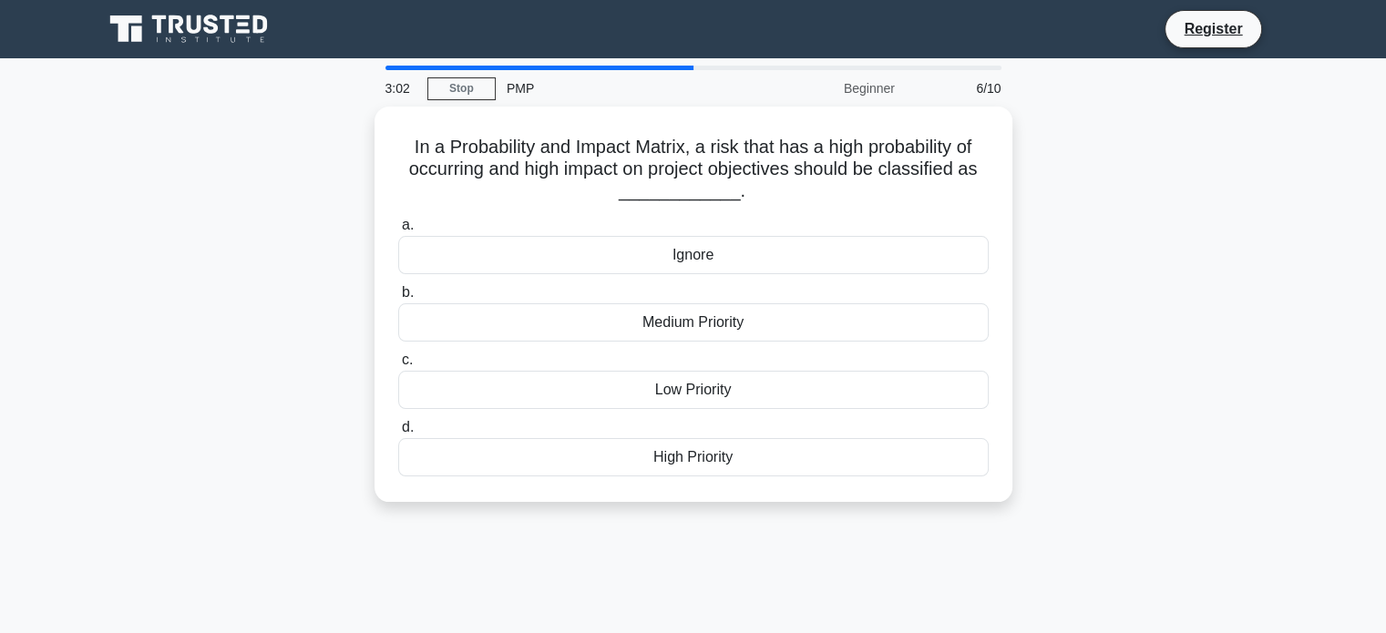
click at [1105, 322] on div "In a Probability and Impact Matrix, a risk that has a high probability of occur…" at bounding box center [693, 315] width 1203 height 417
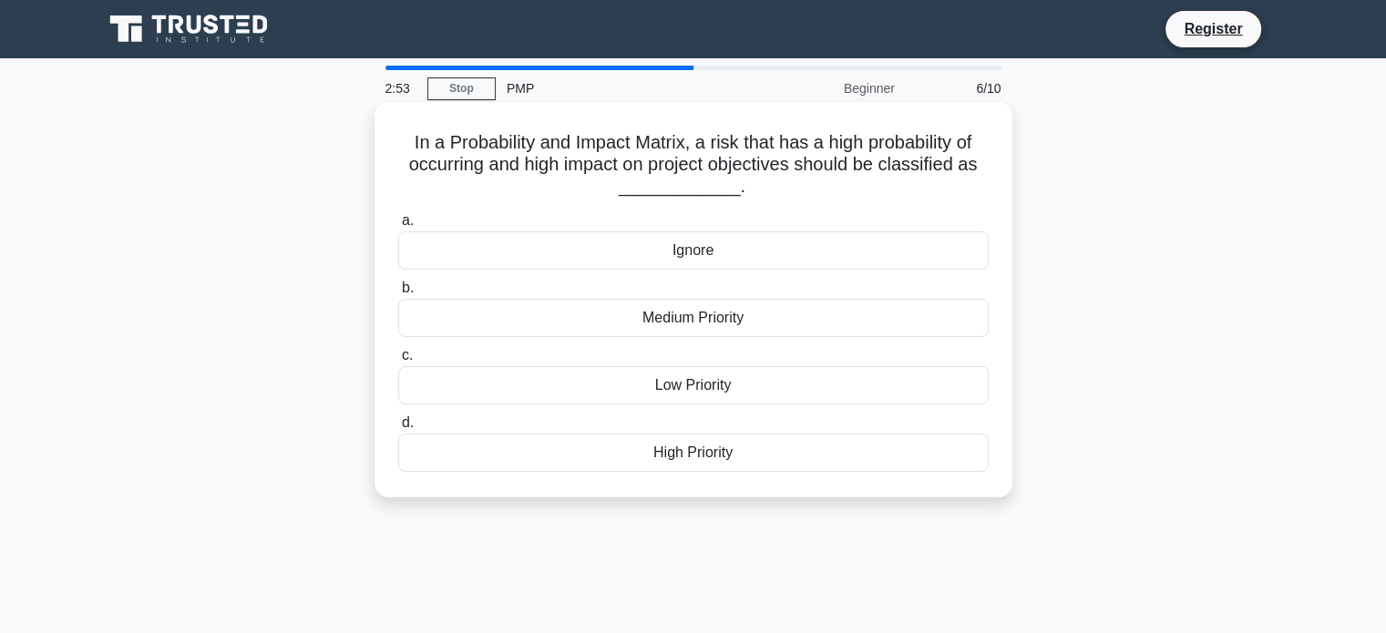
click at [704, 462] on div "High Priority" at bounding box center [693, 453] width 590 height 38
click at [398, 429] on input "d. High Priority" at bounding box center [398, 423] width 0 height 12
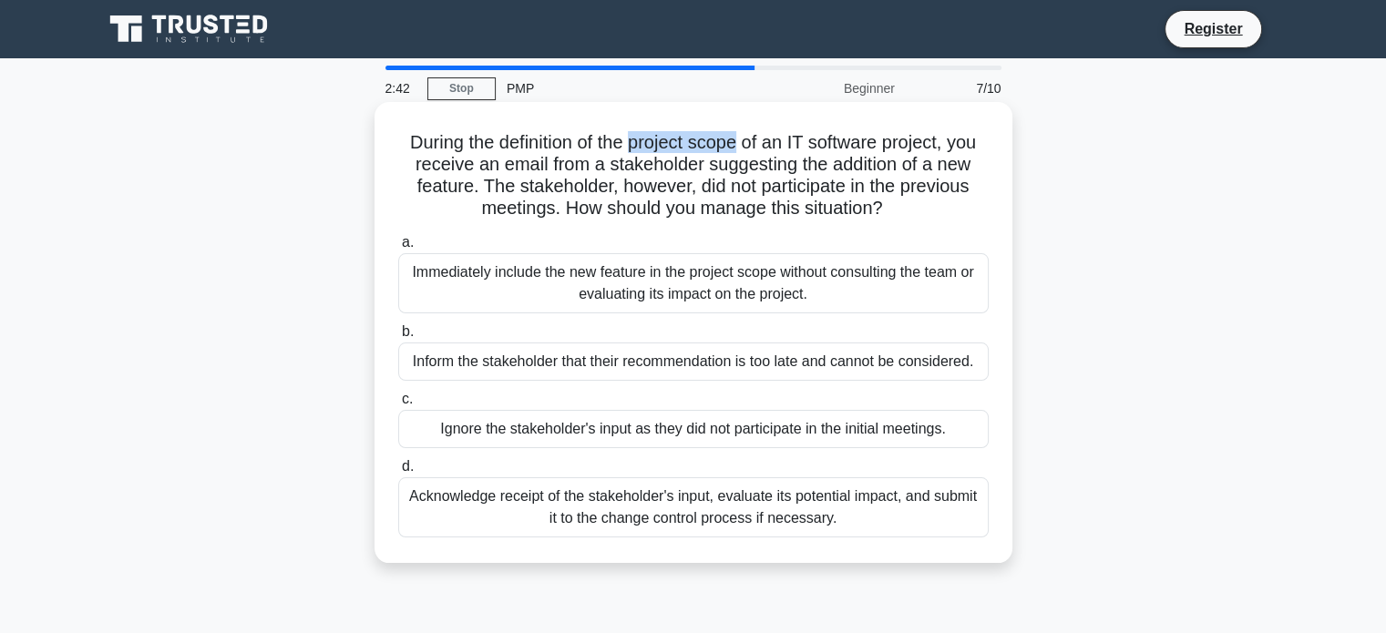
drag, startPoint x: 628, startPoint y: 146, endPoint x: 743, endPoint y: 142, distance: 115.8
click at [743, 142] on h5 "During the definition of the project scope of an IT software project, you recei…" at bounding box center [693, 175] width 594 height 89
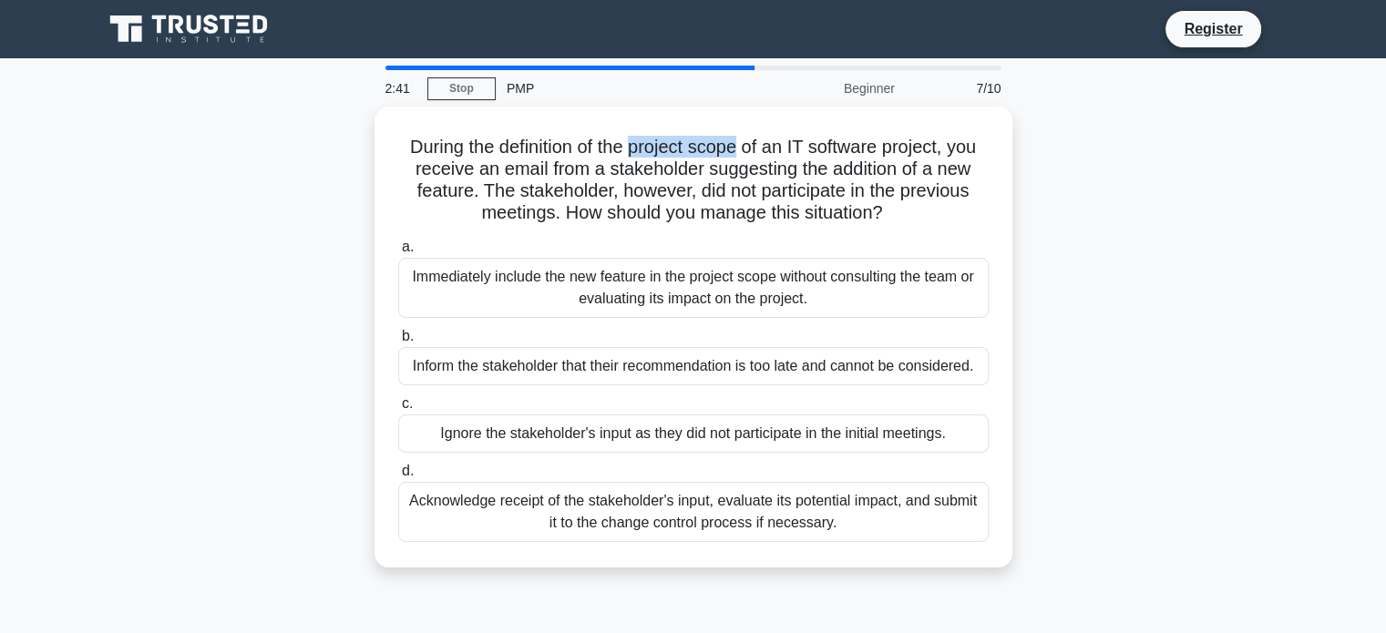
copy h5 "project scope"
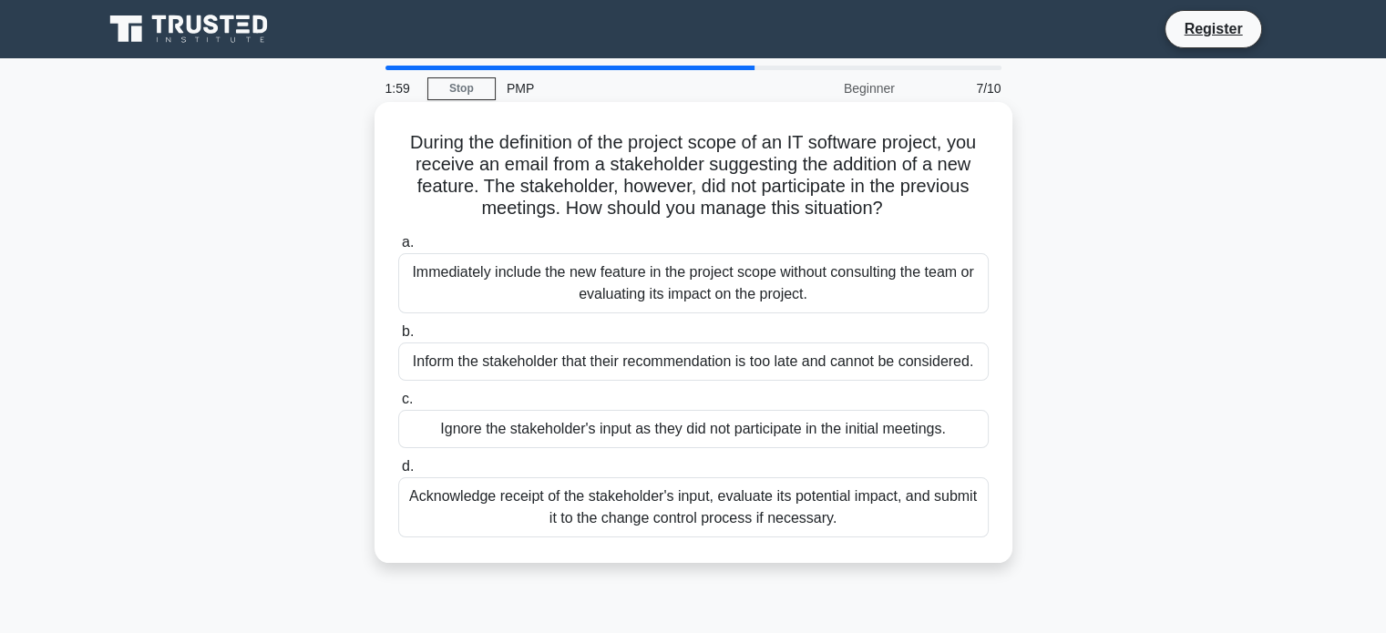
click at [680, 517] on div "Acknowledge receipt of the stakeholder's input, evaluate its potential impact, …" at bounding box center [693, 507] width 590 height 60
click at [398, 473] on input "d. Acknowledge receipt of the stakeholder's input, evaluate its potential impac…" at bounding box center [398, 467] width 0 height 12
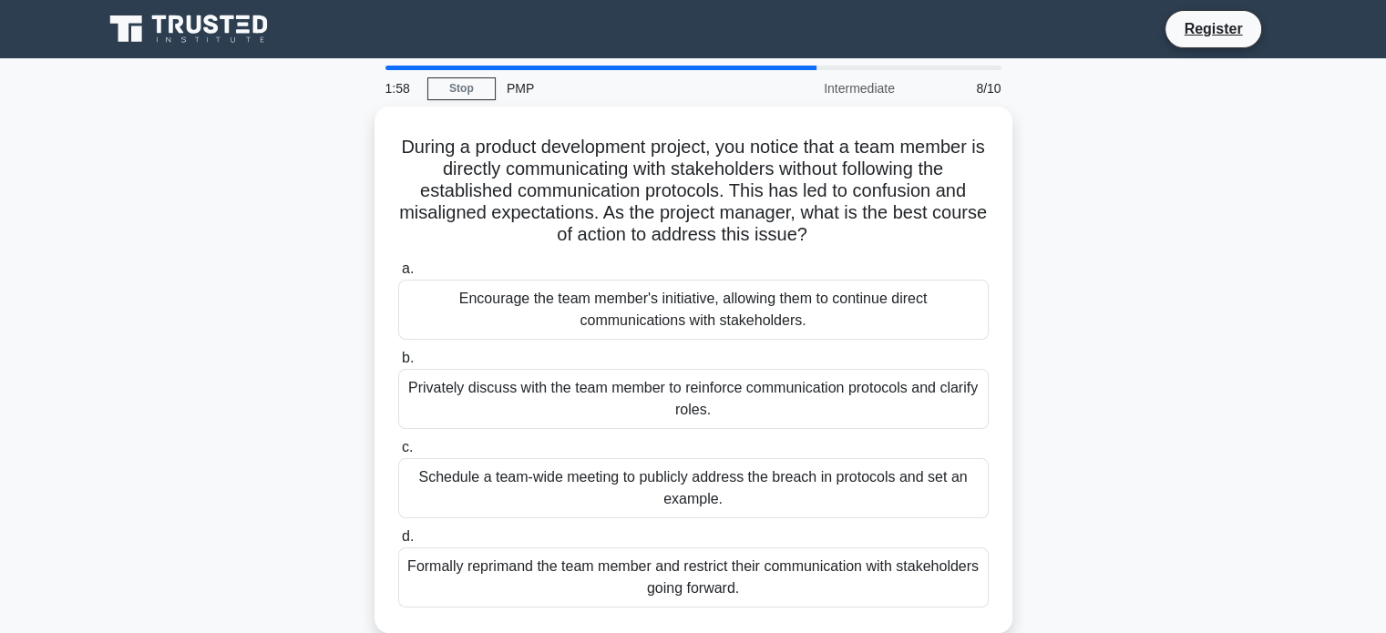
click at [1138, 316] on div "During a product development project, you notice that a team member is directly…" at bounding box center [693, 381] width 1203 height 548
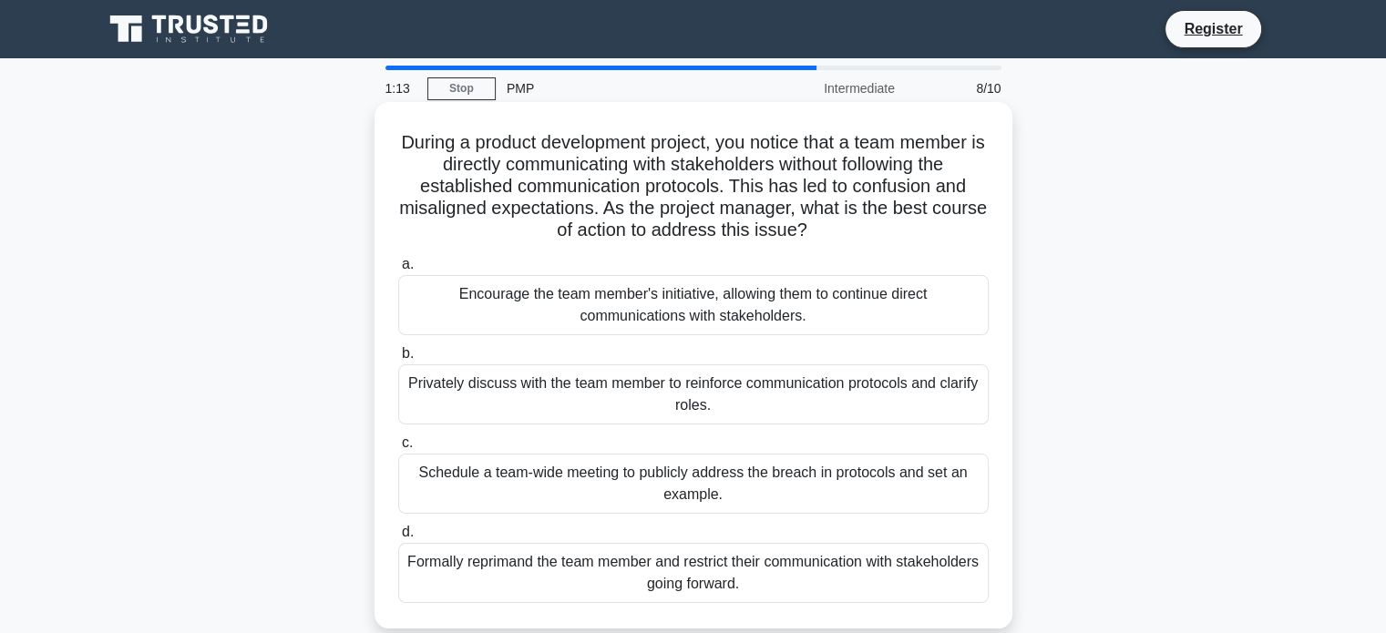
click at [752, 492] on div "Schedule a team-wide meeting to publicly address the breach in protocols and se…" at bounding box center [693, 484] width 590 height 60
click at [398, 449] on input "c. Schedule a team-wide meeting to publicly address the breach in protocols and…" at bounding box center [398, 443] width 0 height 12
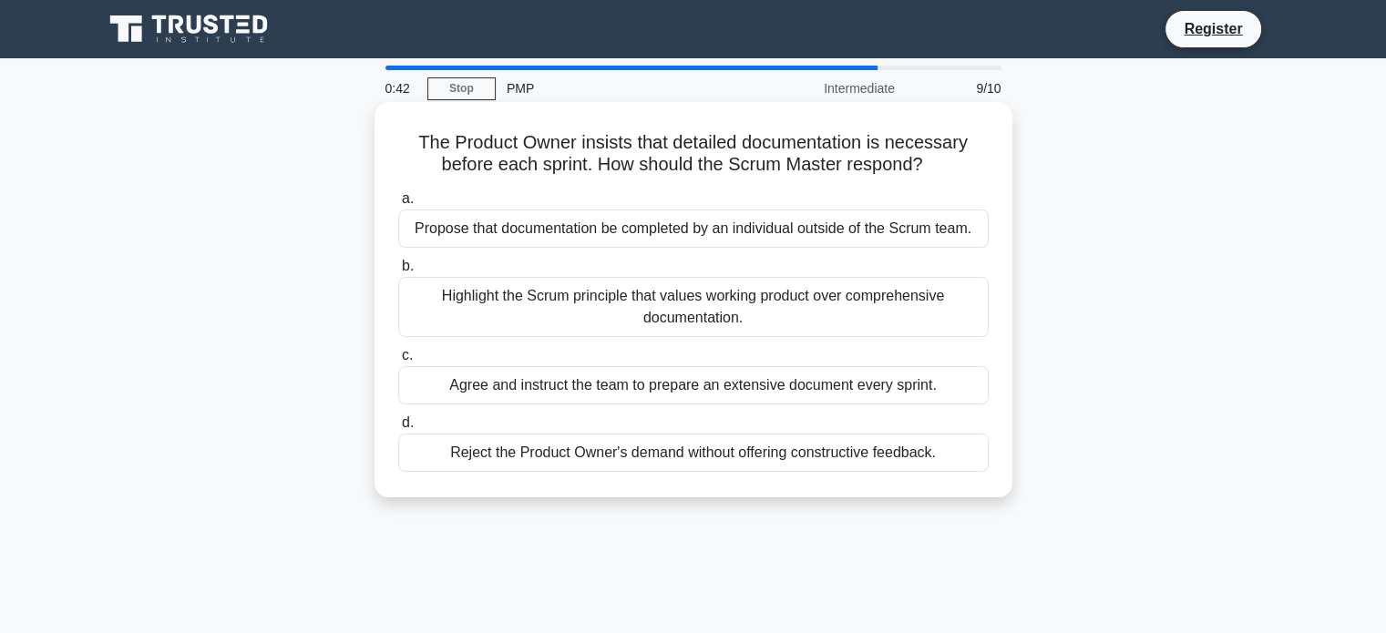
click at [775, 312] on div "Highlight the Scrum principle that values working product over comprehensive do…" at bounding box center [693, 307] width 590 height 60
click at [398, 272] on input "b. Highlight the Scrum principle that values working product over comprehensive…" at bounding box center [398, 267] width 0 height 12
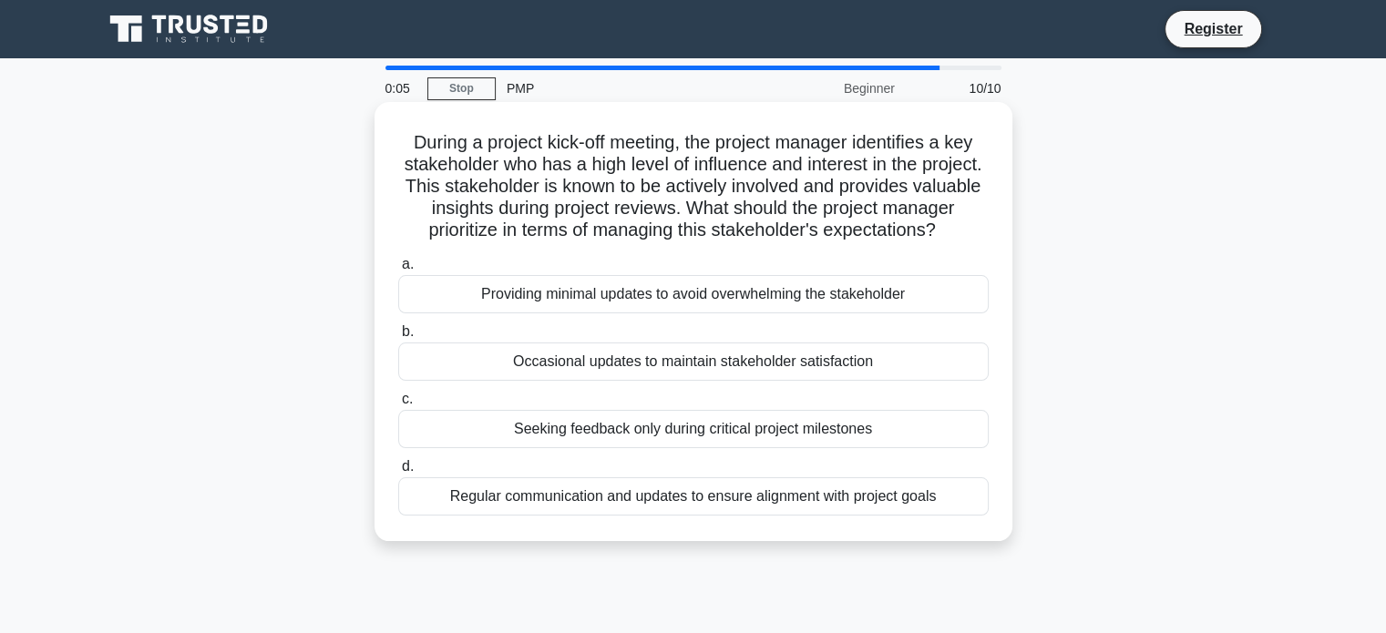
click at [610, 516] on div "Regular communication and updates to ensure alignment with project goals" at bounding box center [693, 496] width 590 height 38
click at [398, 473] on input "d. Regular communication and updates to ensure alignment with project goals" at bounding box center [398, 467] width 0 height 12
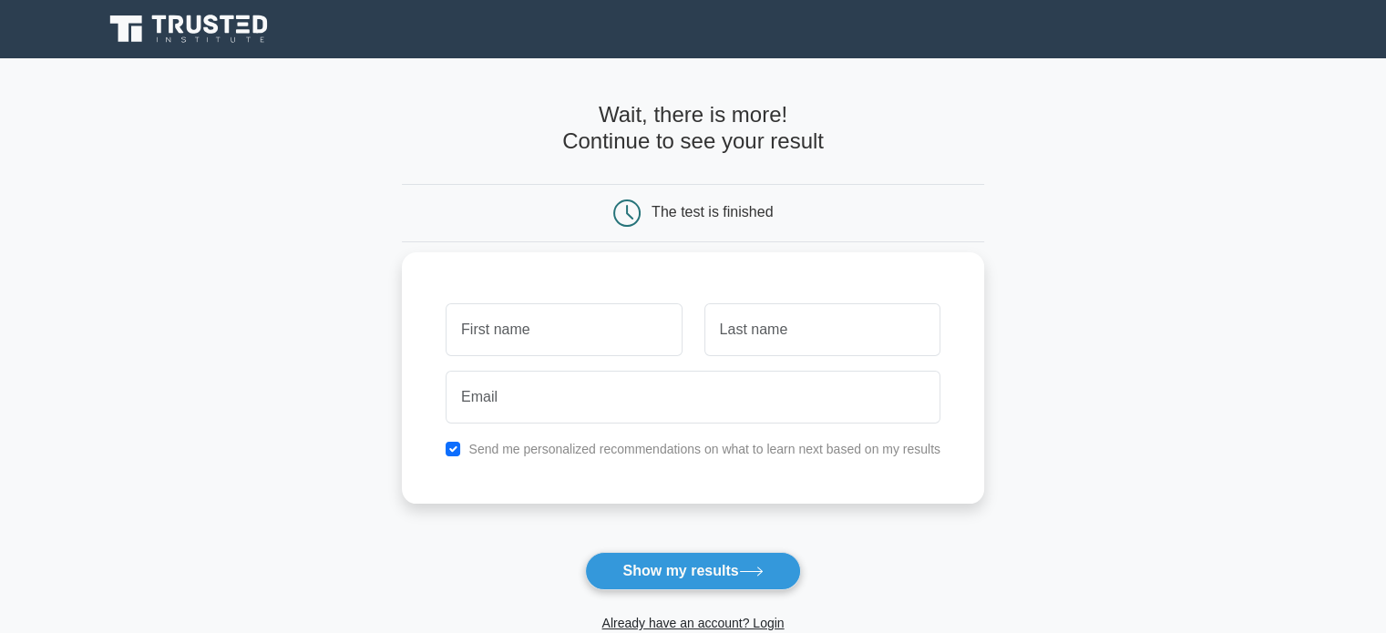
click at [509, 343] on input "text" at bounding box center [564, 329] width 236 height 53
type input "Munktsetseg"
type input "Ganbaatar"
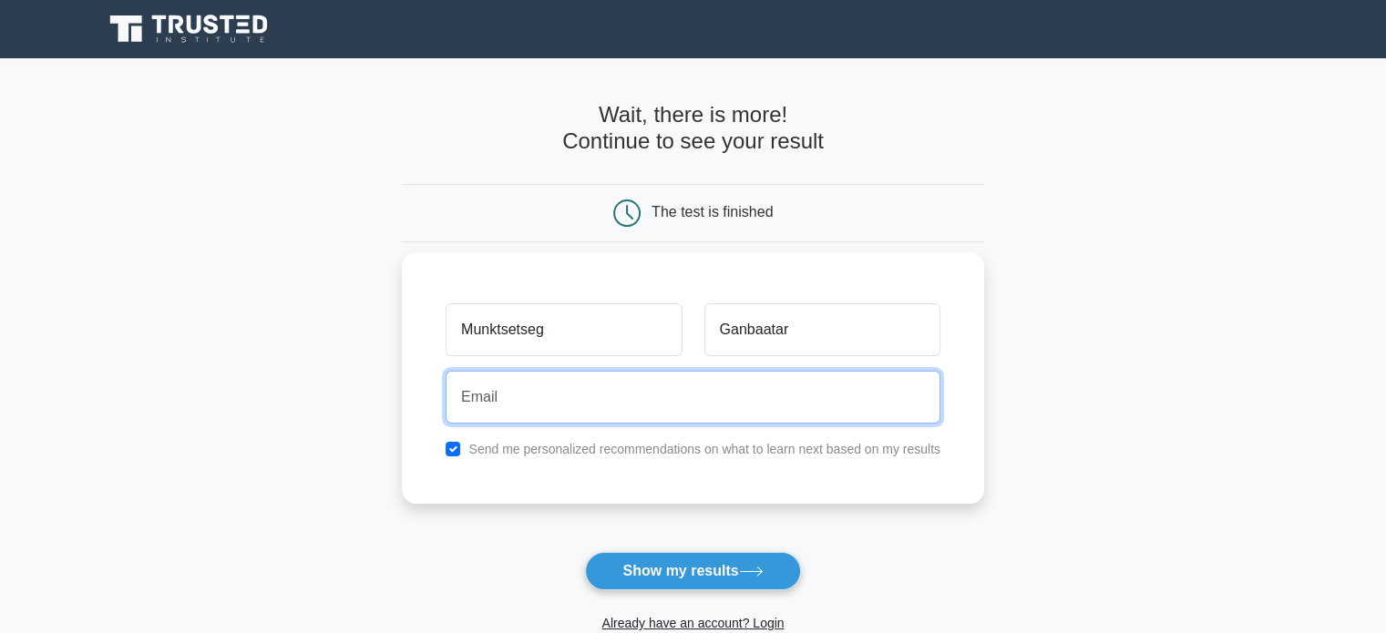
click at [503, 404] on input "email" at bounding box center [693, 397] width 495 height 53
type input "munkhtsetseg.g99@gmail.com"
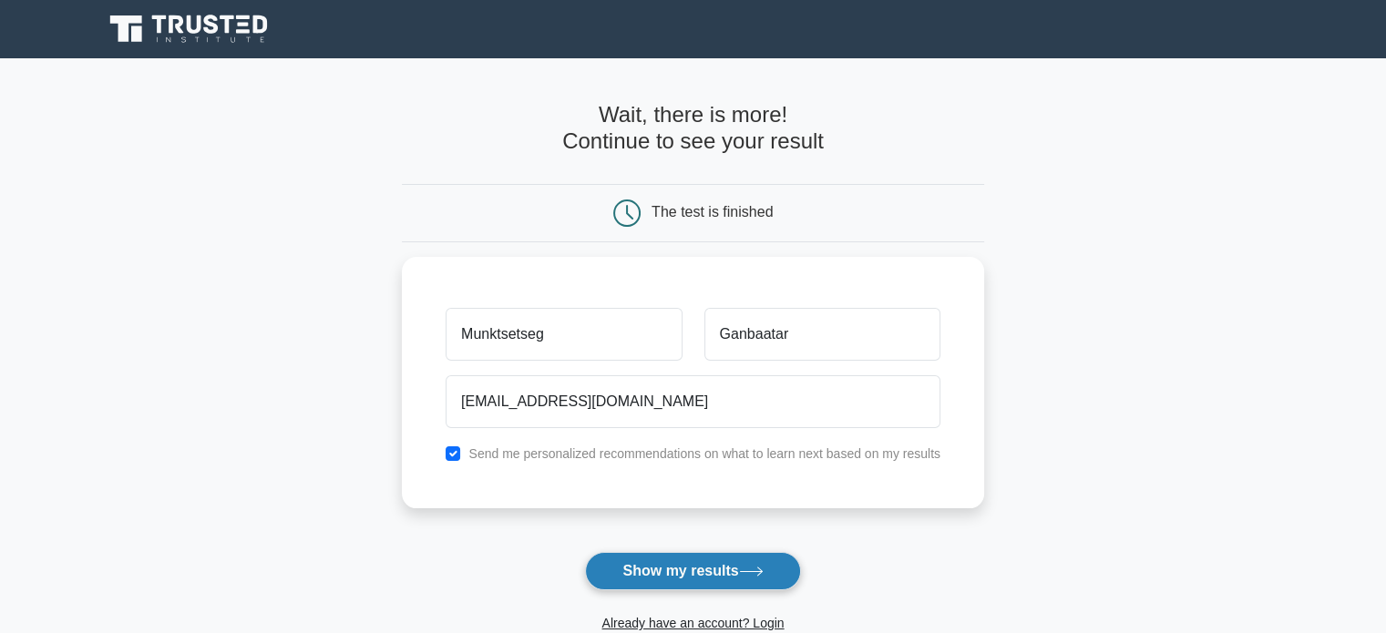
click at [678, 574] on button "Show my results" at bounding box center [692, 571] width 215 height 38
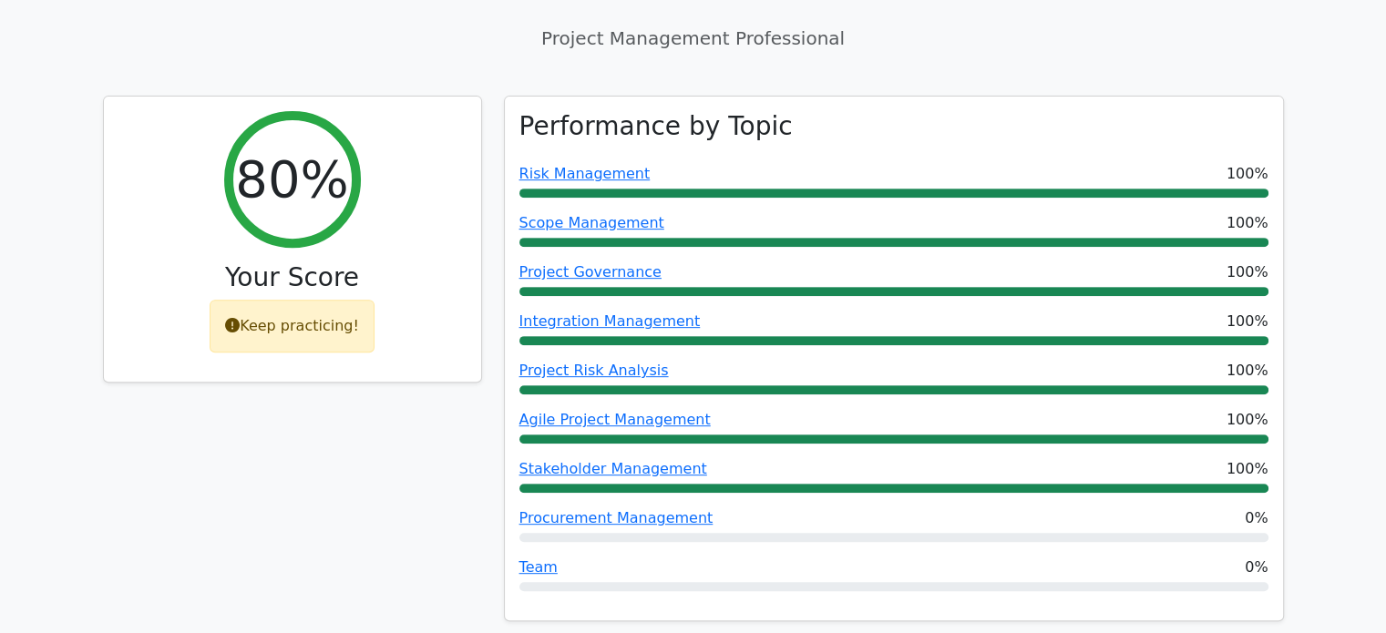
scroll to position [729, 0]
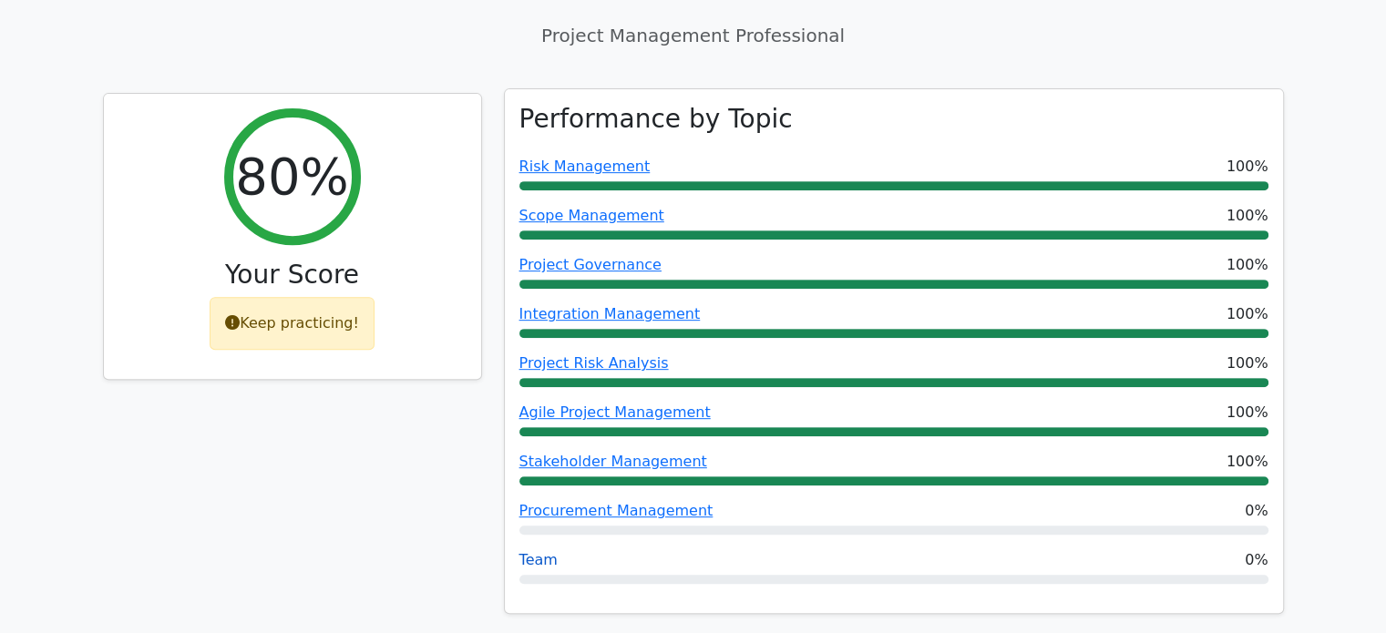
click at [531, 551] on link "Team" at bounding box center [538, 559] width 38 height 17
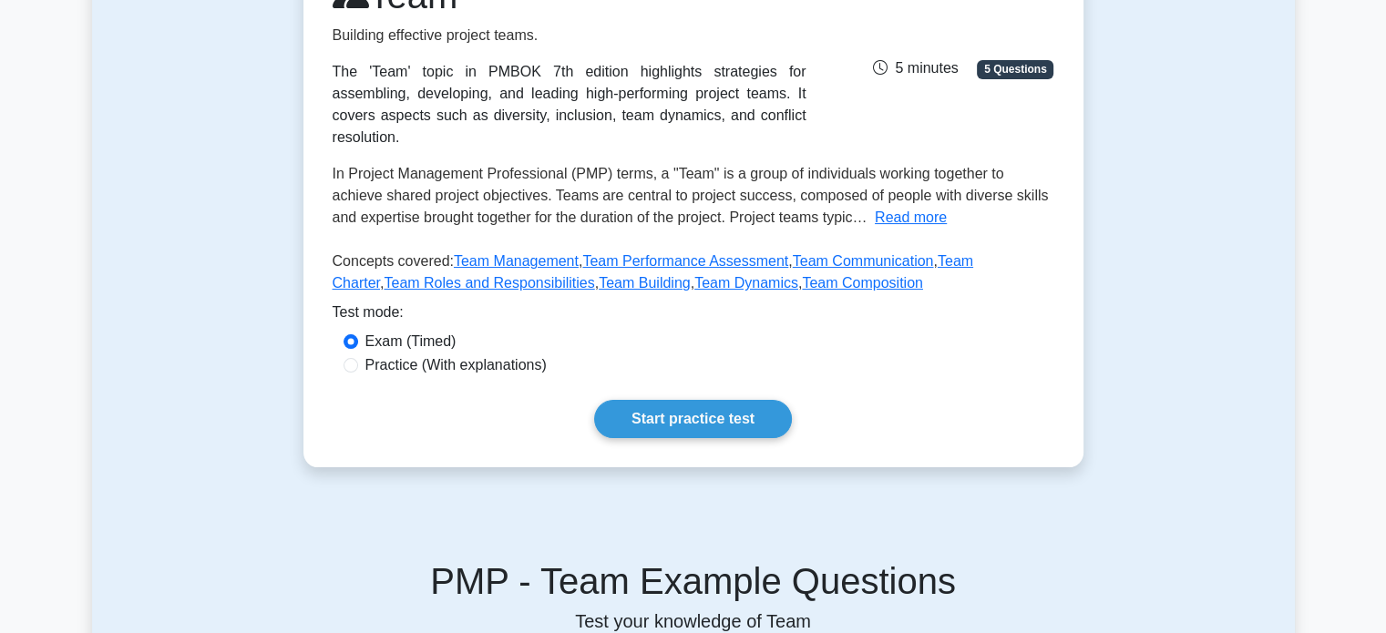
scroll to position [273, 0]
